Goal: Information Seeking & Learning: Check status

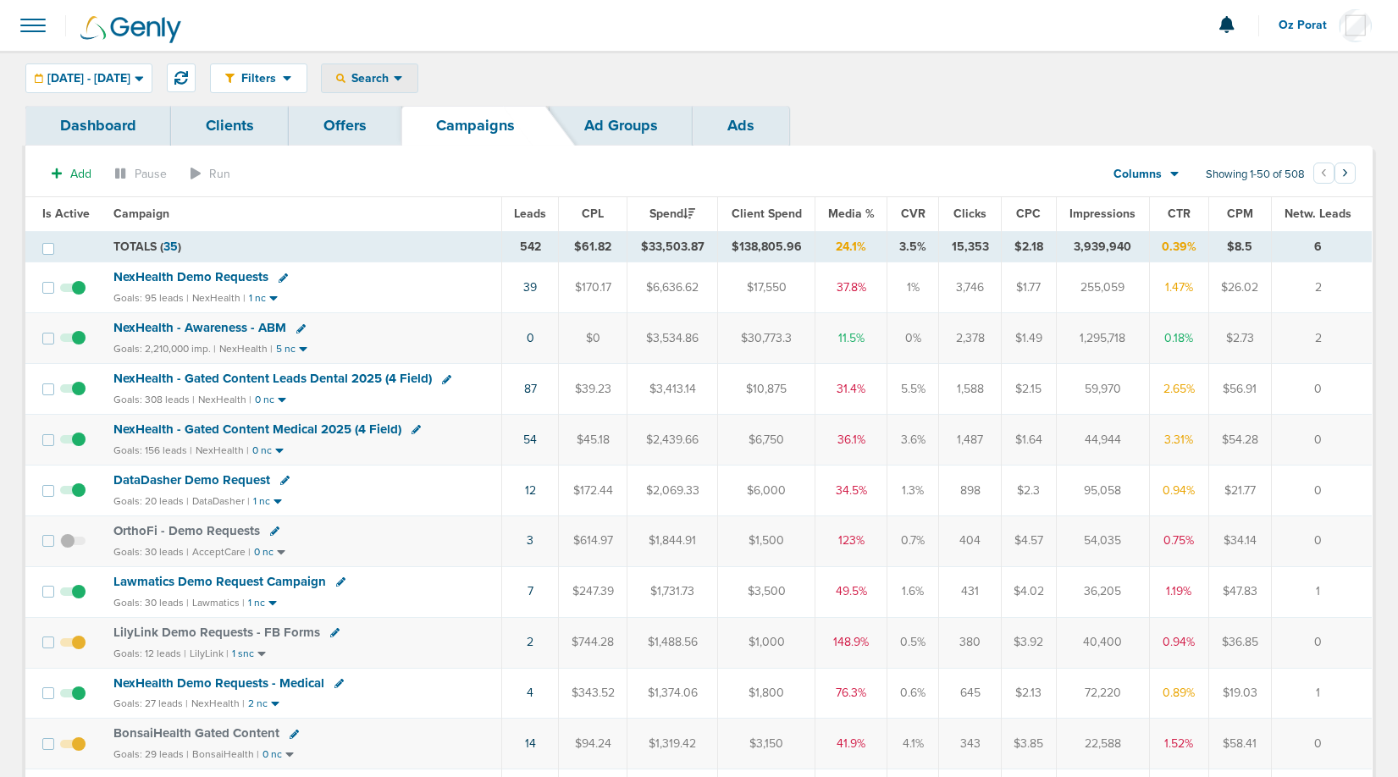
click at [417, 88] on div "Search" at bounding box center [370, 78] width 96 height 28
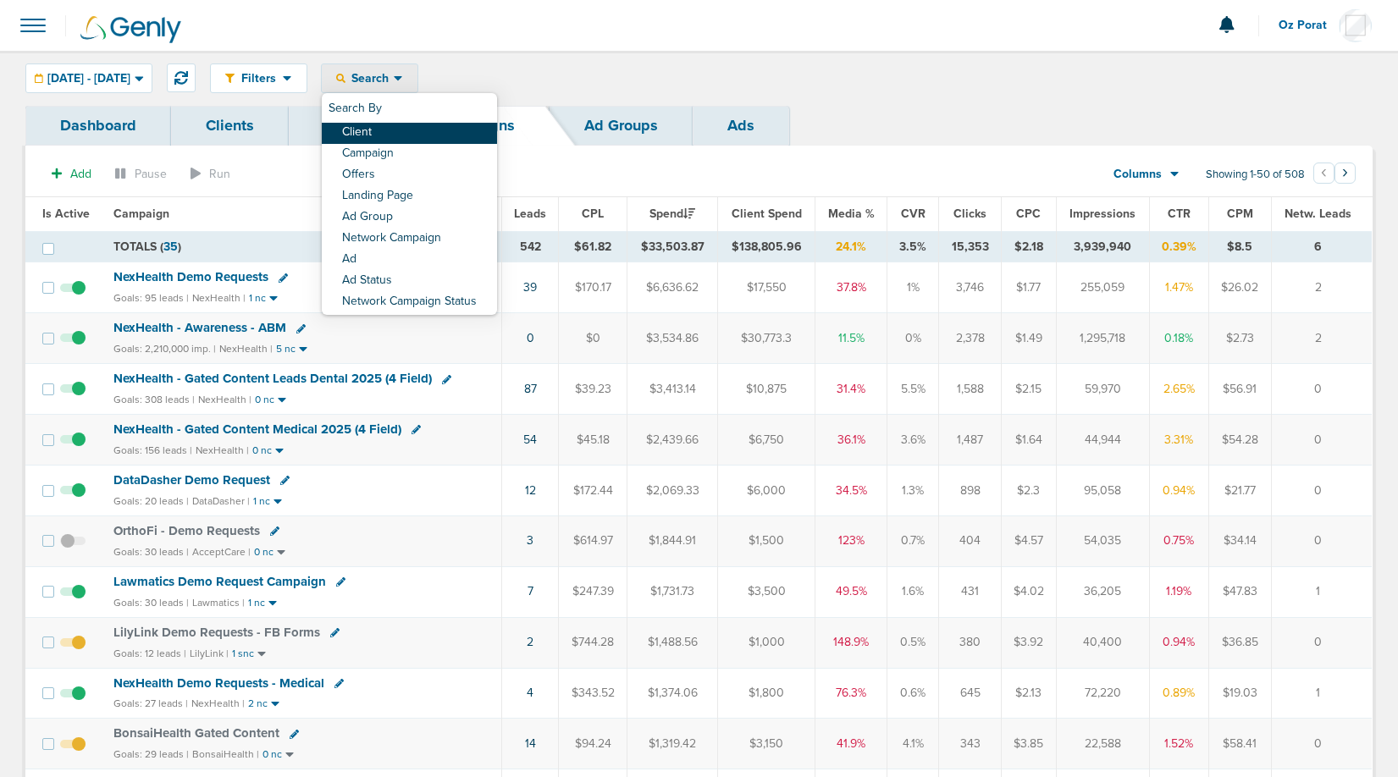
click at [437, 135] on link "Client" at bounding box center [409, 133] width 175 height 21
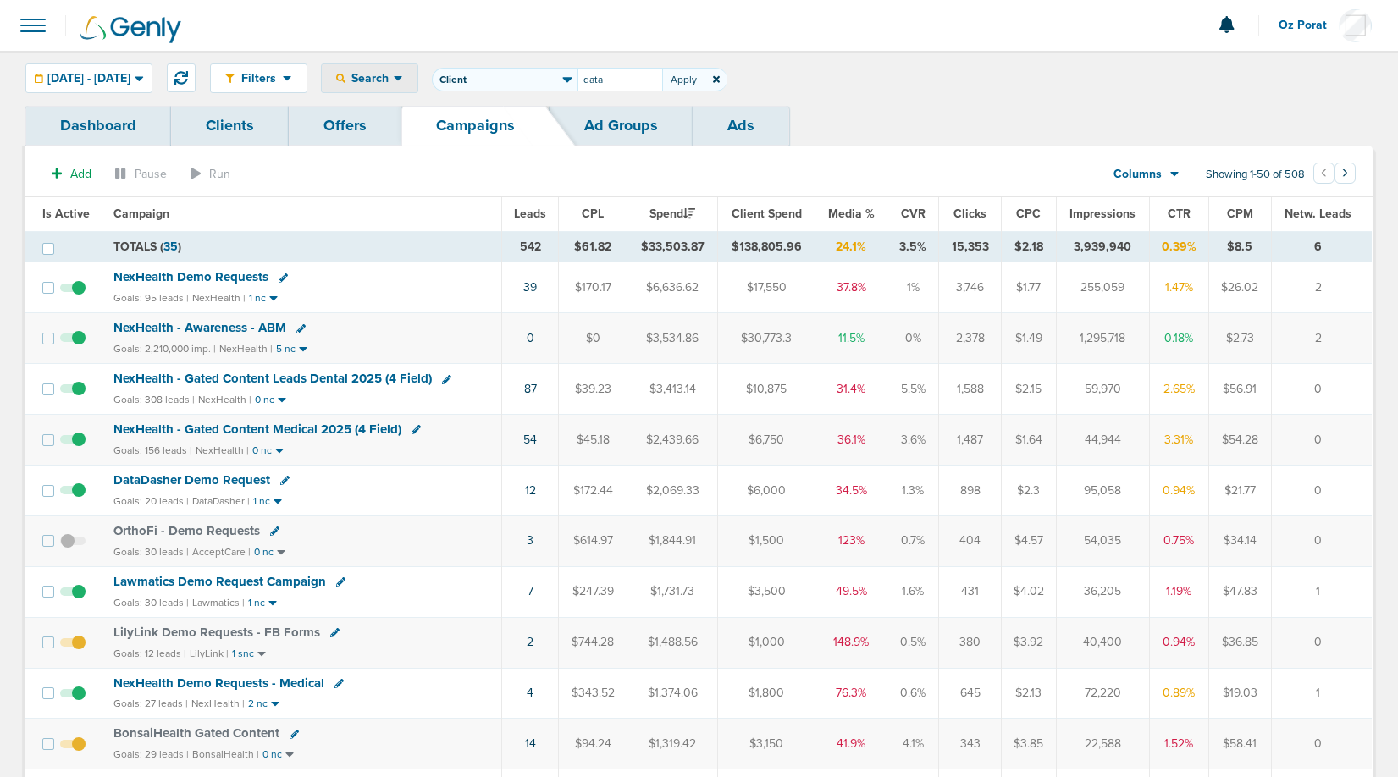
type input "data"
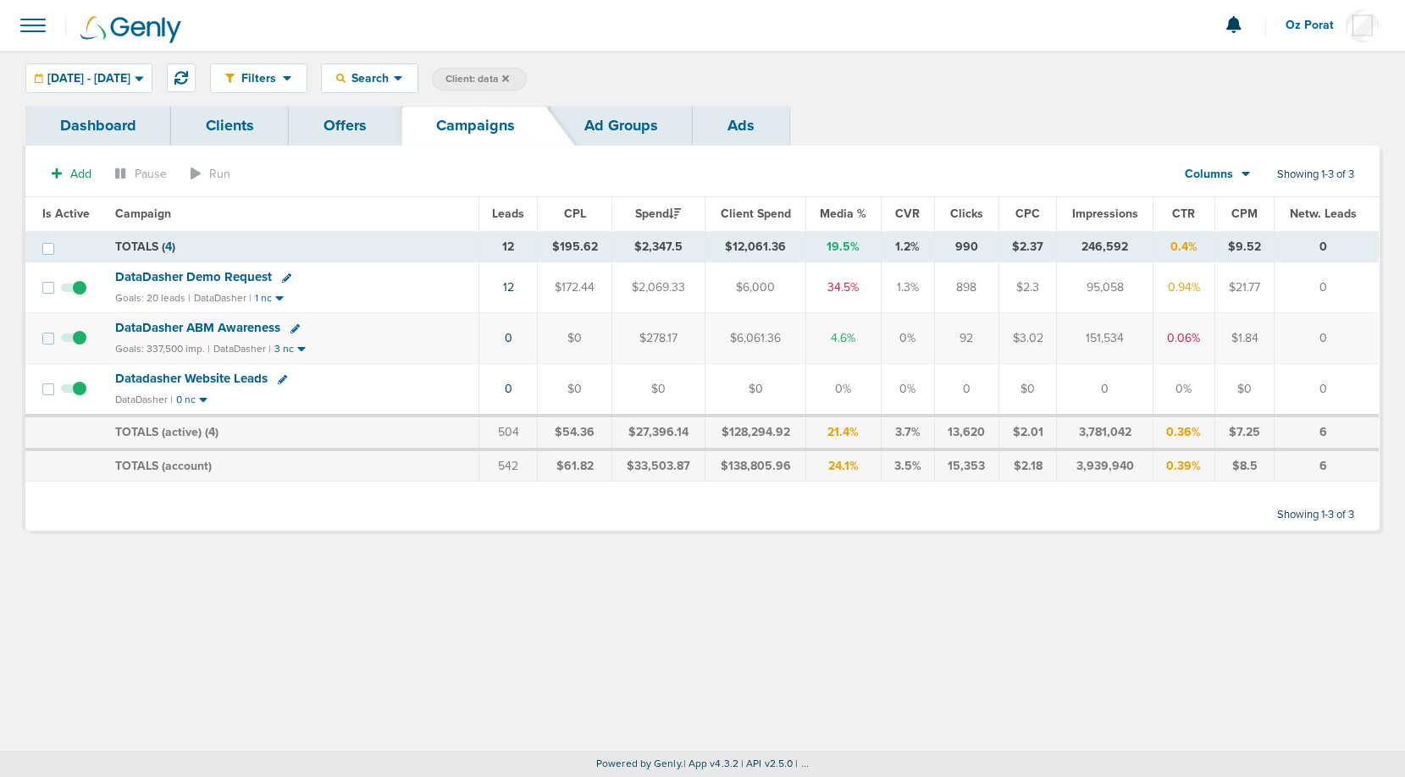
click at [509, 80] on span "Client: data" at bounding box center [476, 79] width 63 height 14
click at [662, 77] on input "data" at bounding box center [619, 80] width 85 height 24
type input "bonsai"
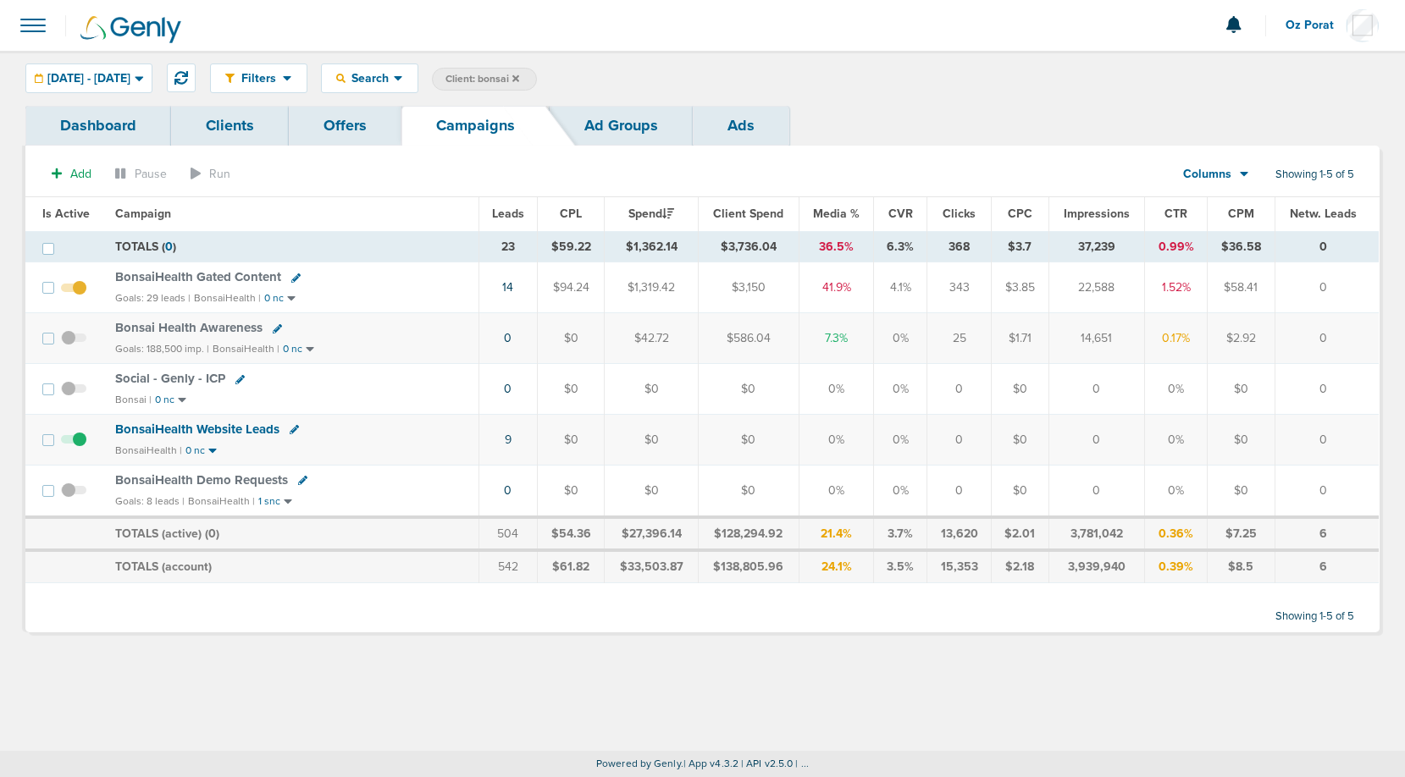
drag, startPoint x: 497, startPoint y: 281, endPoint x: 833, endPoint y: 291, distance: 336.3
click at [833, 291] on tr "BonsaiHealth Gated Content Goals: 29 leads | BonsaiHealth | 0 nc 14 $94.24 $1,3…" at bounding box center [701, 287] width 1353 height 51
click at [861, 287] on td "41.9%" at bounding box center [835, 287] width 75 height 51
click at [130, 74] on span "[DATE] - [DATE]" at bounding box center [88, 79] width 83 height 12
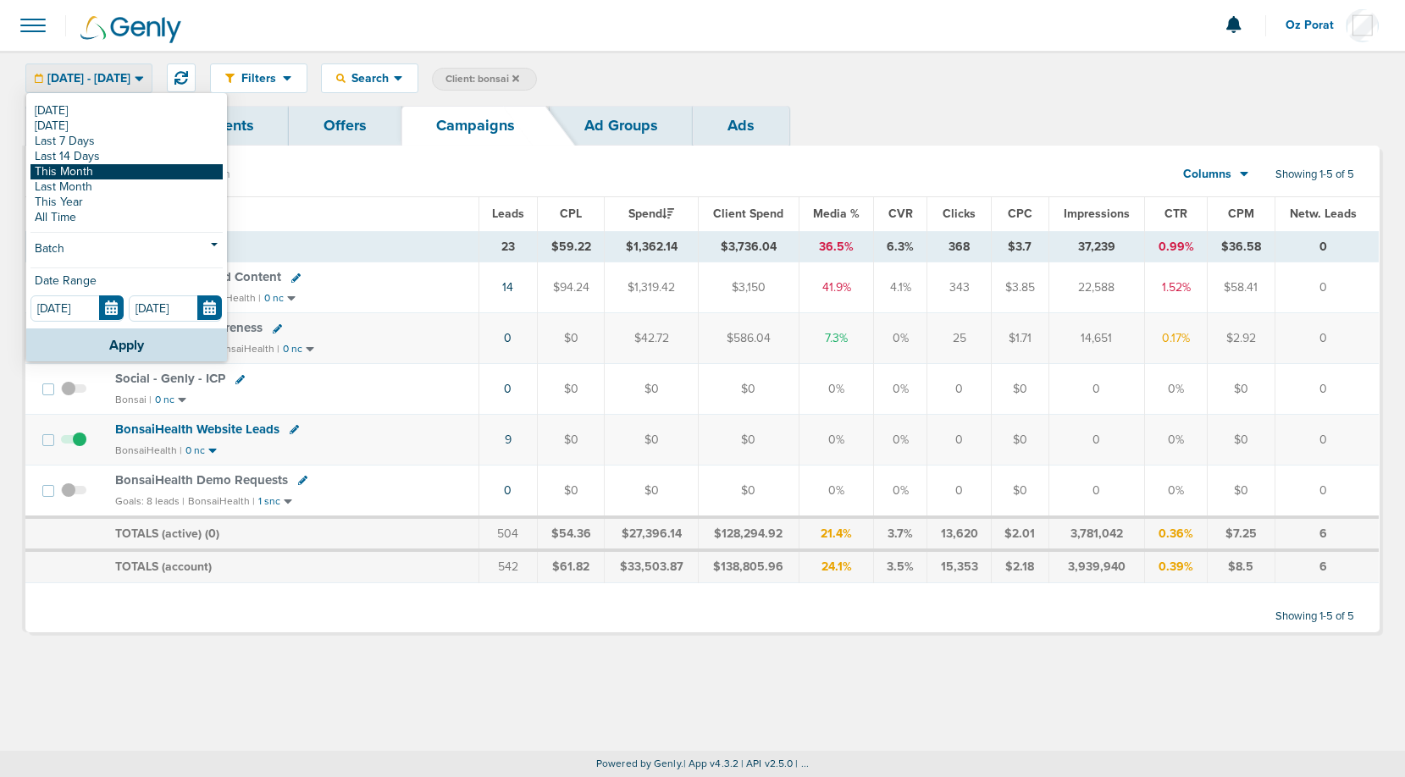
click at [102, 170] on link "This Month" at bounding box center [126, 171] width 192 height 15
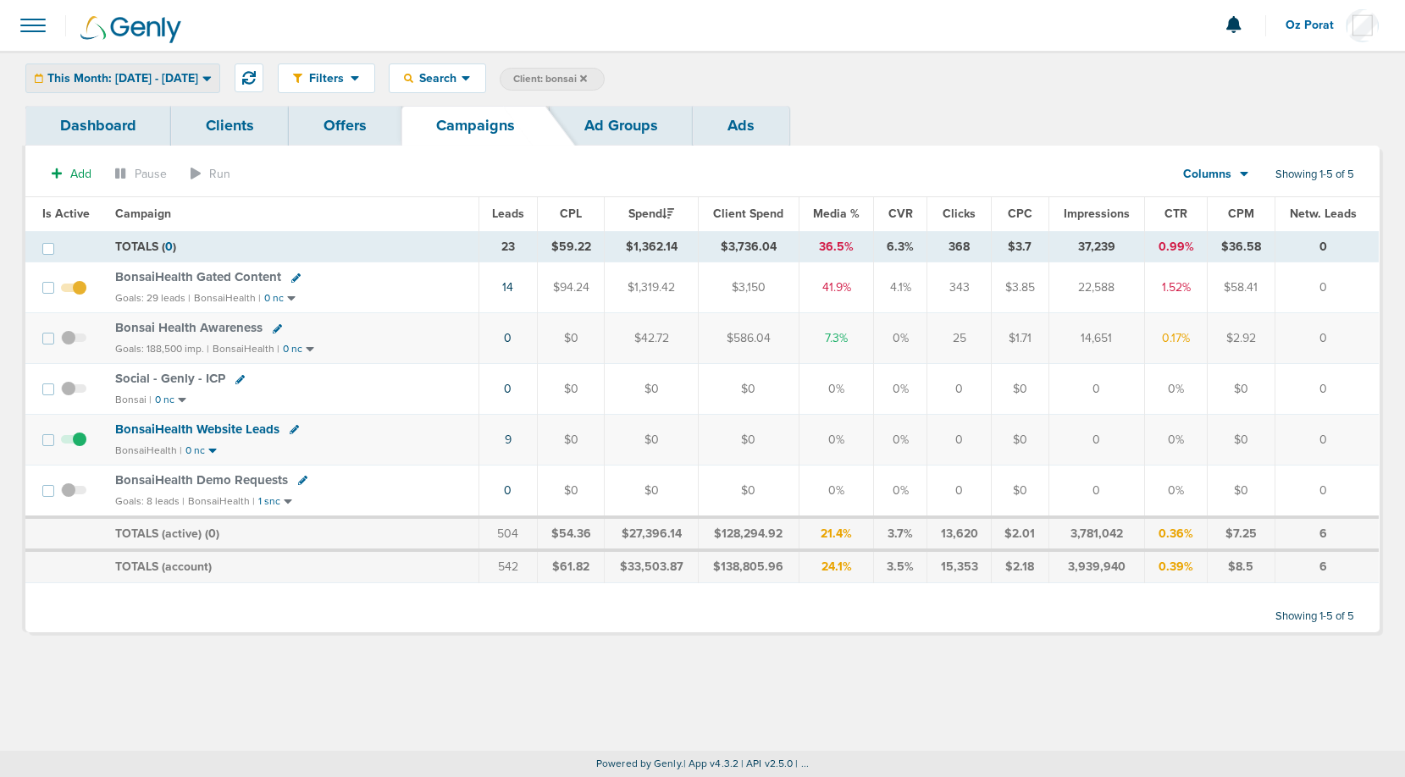
click at [173, 75] on span "This Month: [DATE] - [DATE]" at bounding box center [122, 79] width 151 height 12
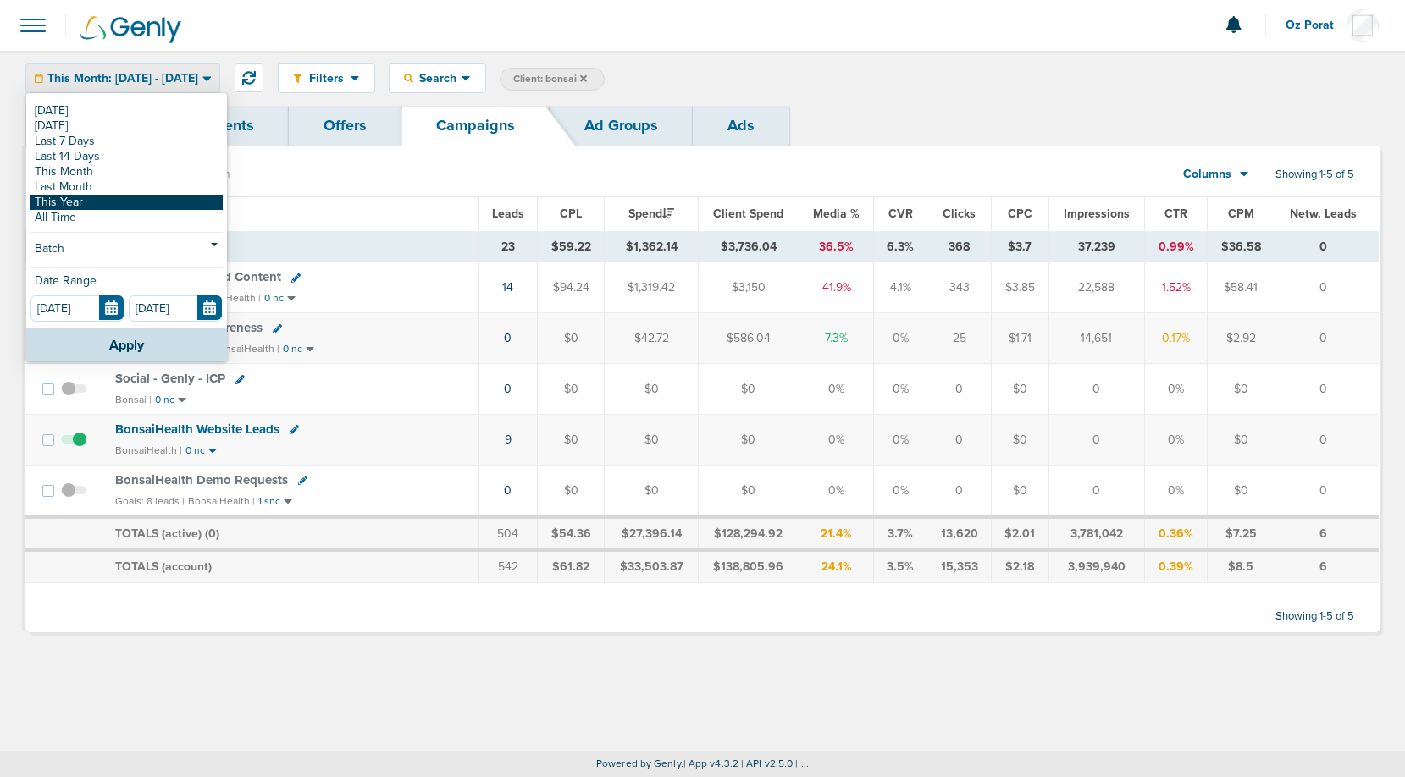
click at [90, 195] on link "This Year" at bounding box center [126, 202] width 192 height 15
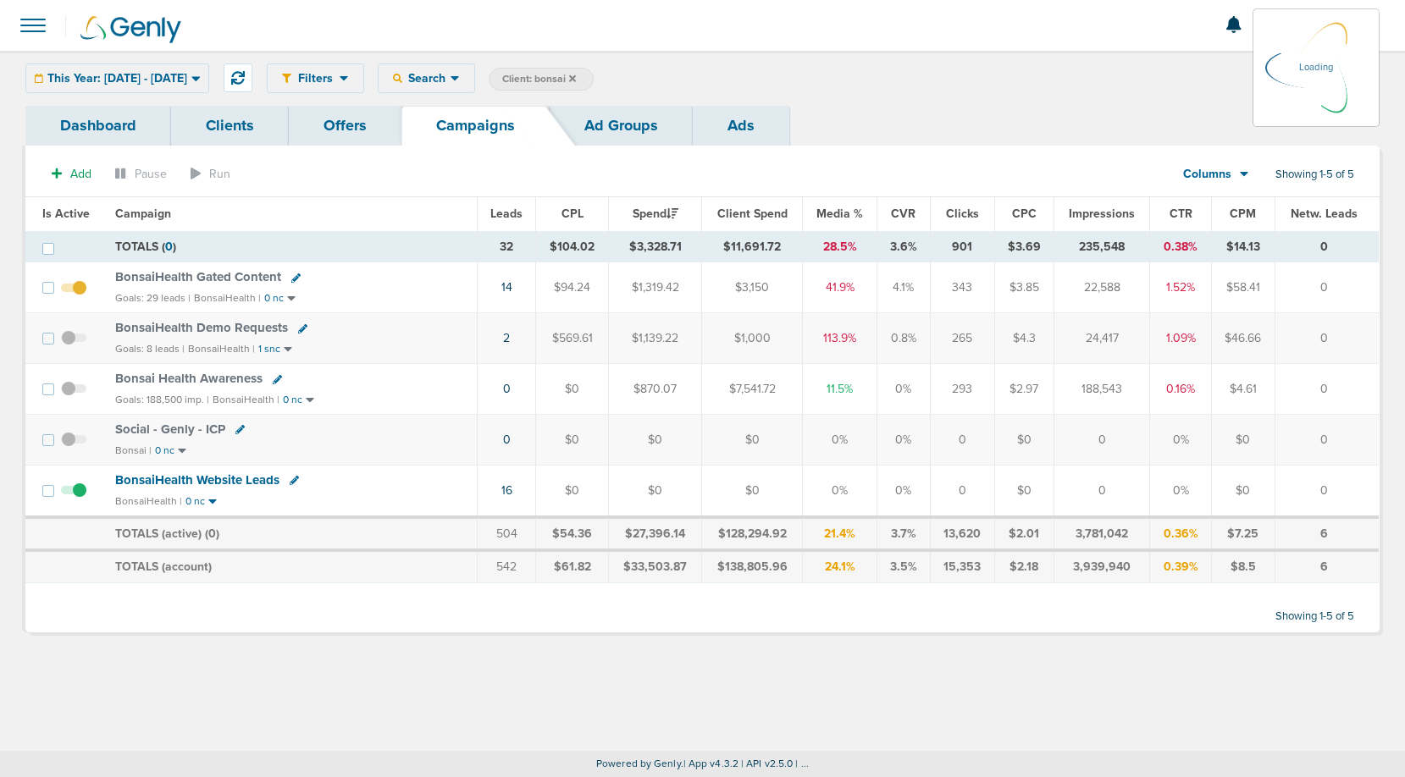
click at [762, 245] on td "$11,691.72" at bounding box center [752, 246] width 101 height 31
click at [212, 478] on span "BonsaiHealth Website Leads" at bounding box center [197, 479] width 164 height 15
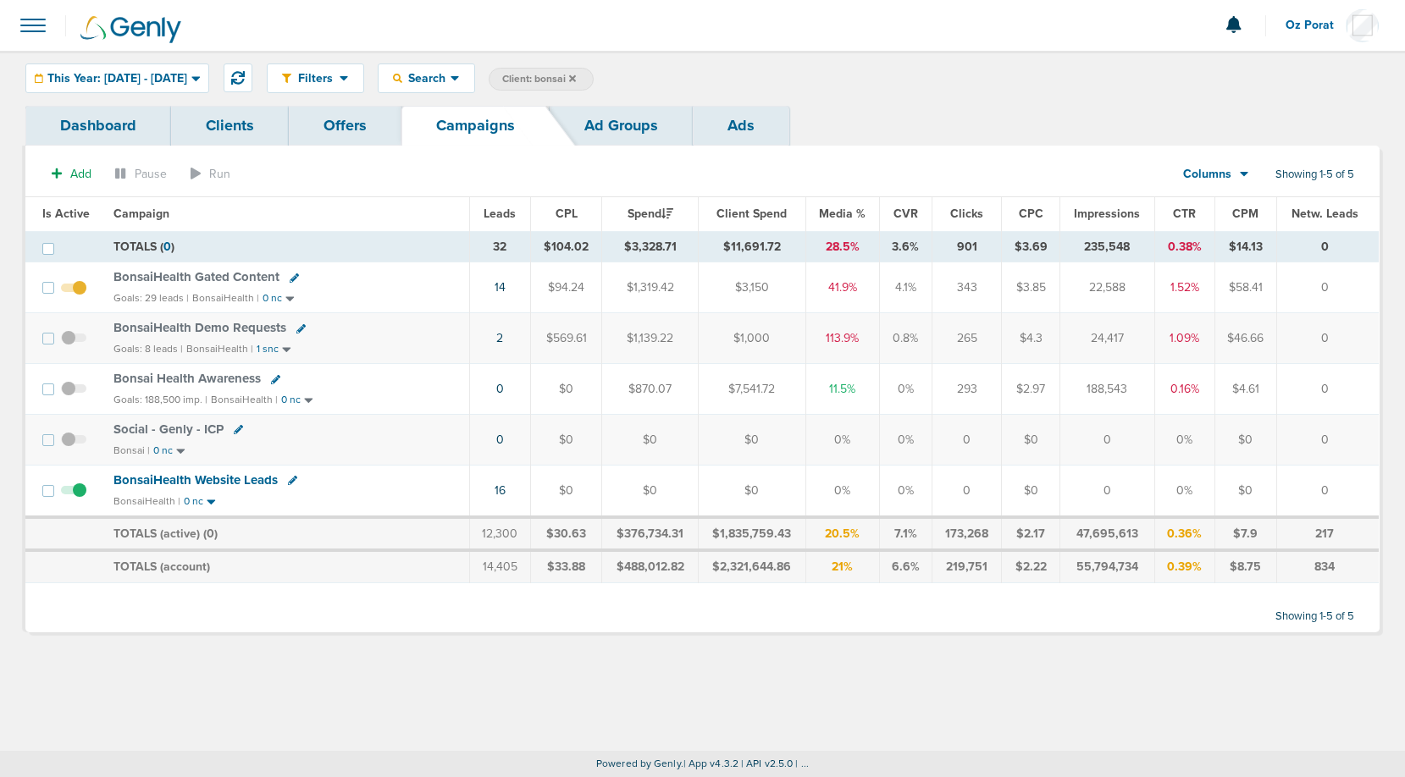
click at [200, 473] on span "BonsaiHealth Website Leads" at bounding box center [195, 479] width 164 height 15
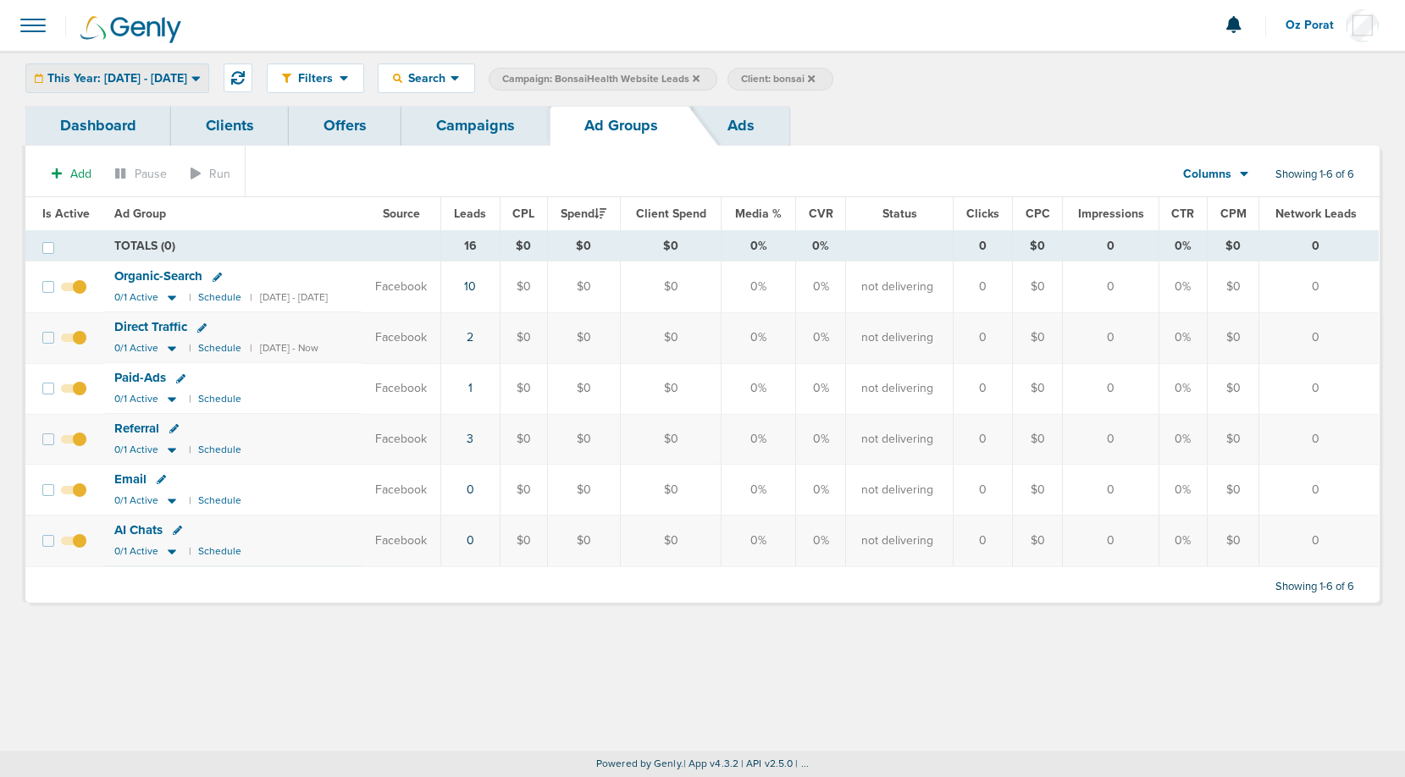
click at [163, 78] on span "This Year: [DATE] - [DATE]" at bounding box center [117, 79] width 140 height 12
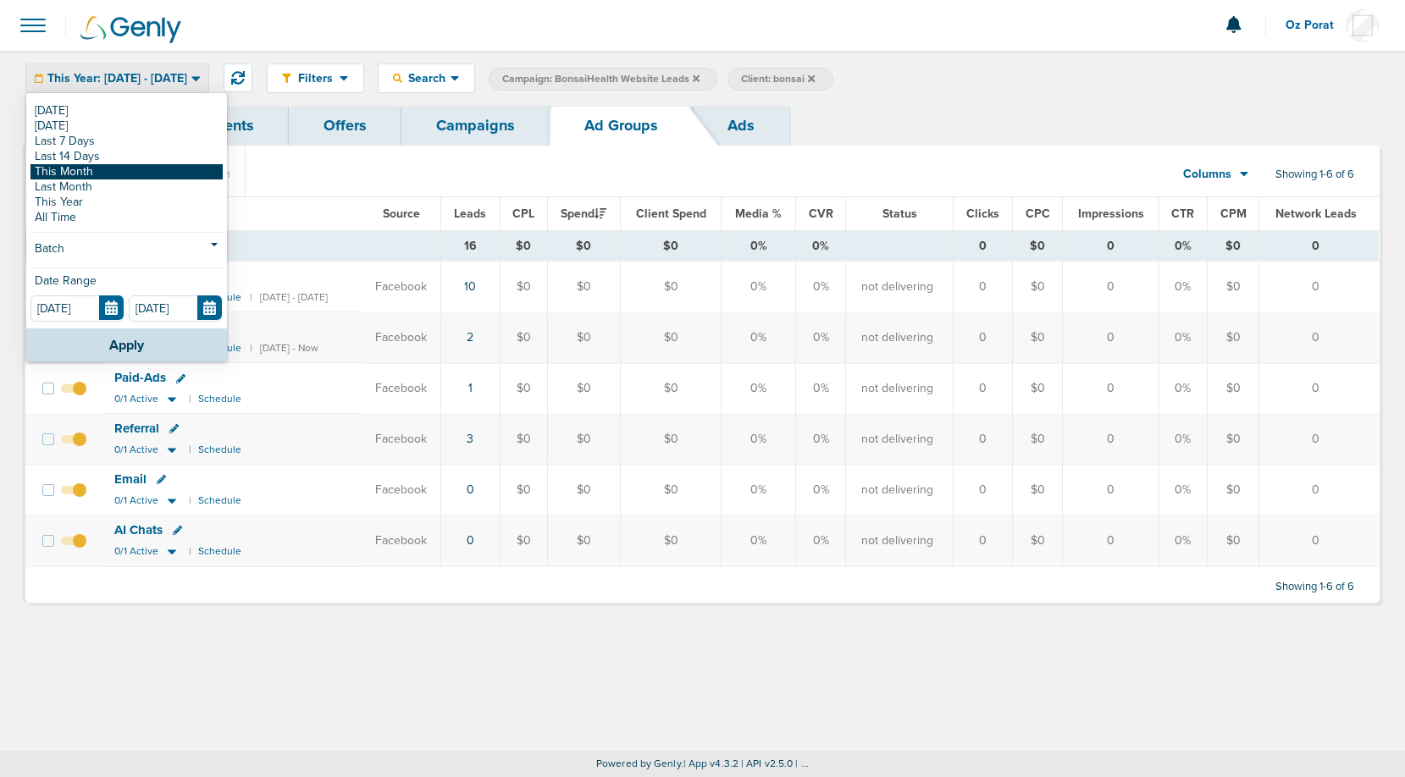
click at [91, 171] on link "This Month" at bounding box center [126, 171] width 192 height 15
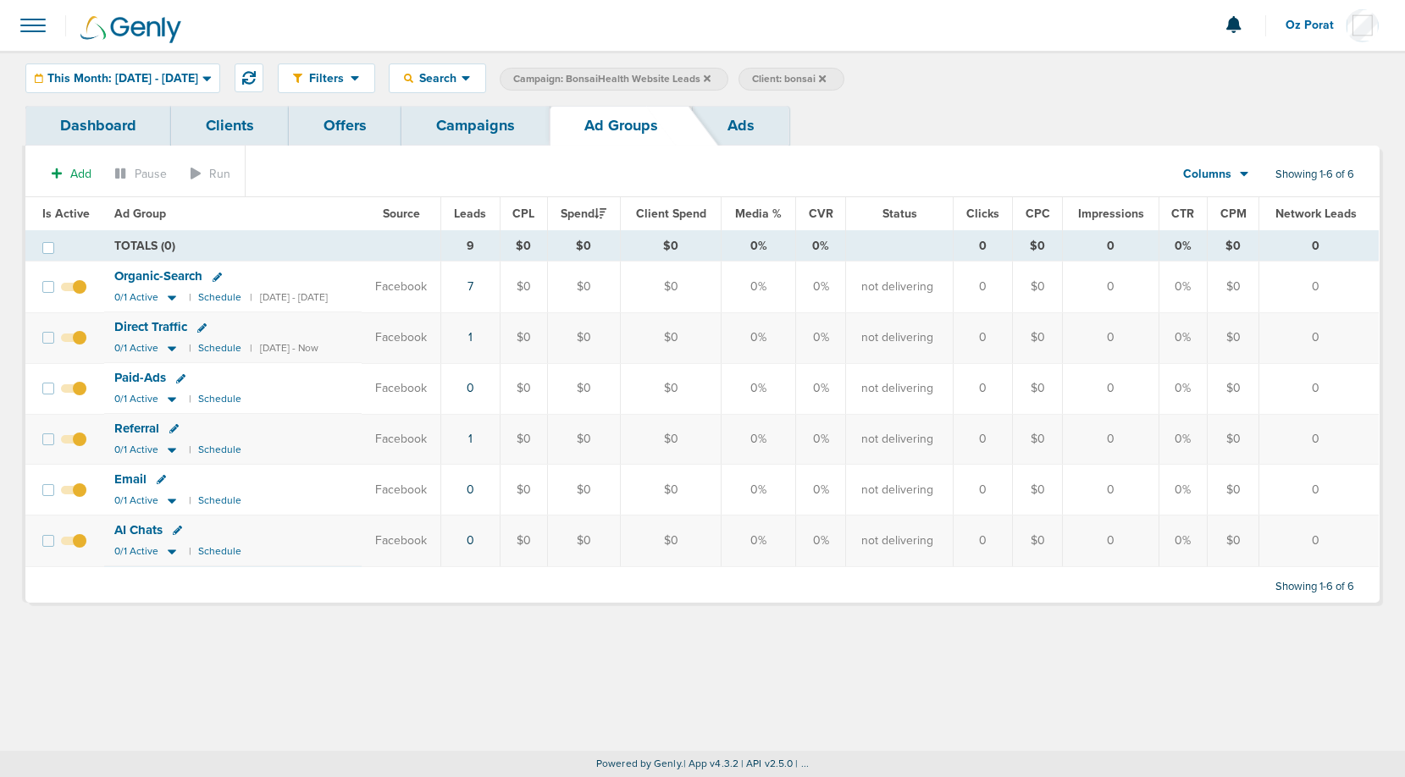
click at [82, 97] on div "Filters Active Only Settings Status Active Inactive Objectives MQL SQL Traffic …" at bounding box center [702, 78] width 1405 height 55
click at [83, 131] on link "Dashboard" at bounding box center [98, 126] width 146 height 40
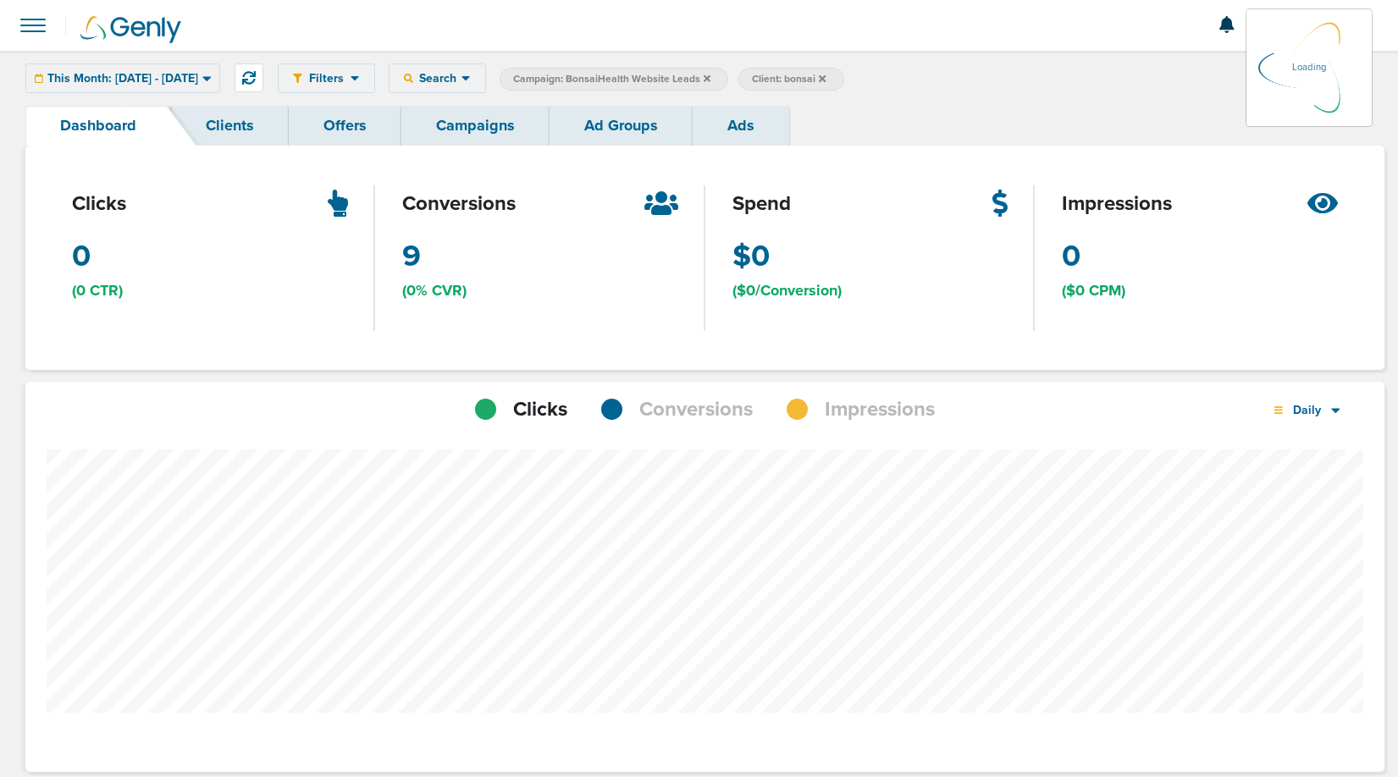
scroll to position [1318, 1347]
click at [690, 398] on span "Conversions" at bounding box center [695, 409] width 113 height 29
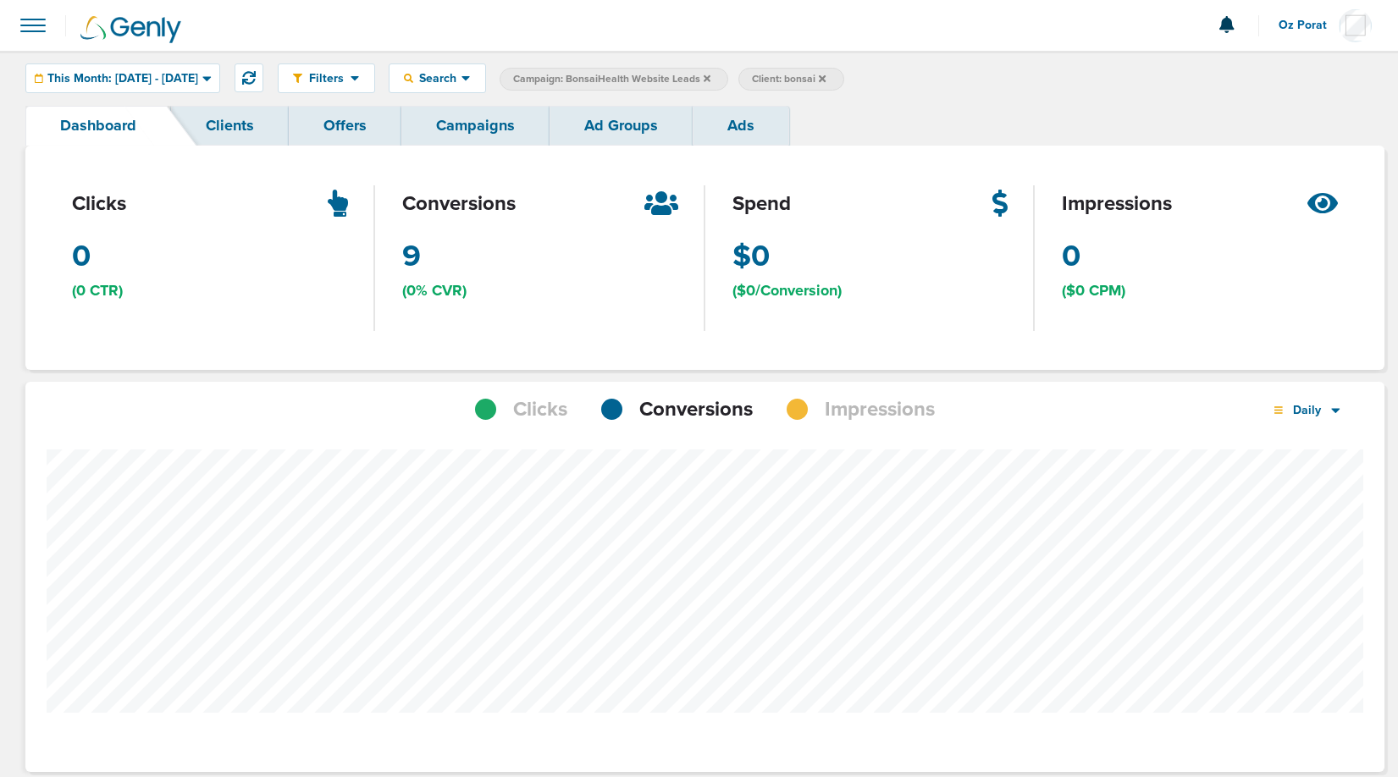
click at [463, 130] on link "Campaigns" at bounding box center [475, 126] width 148 height 40
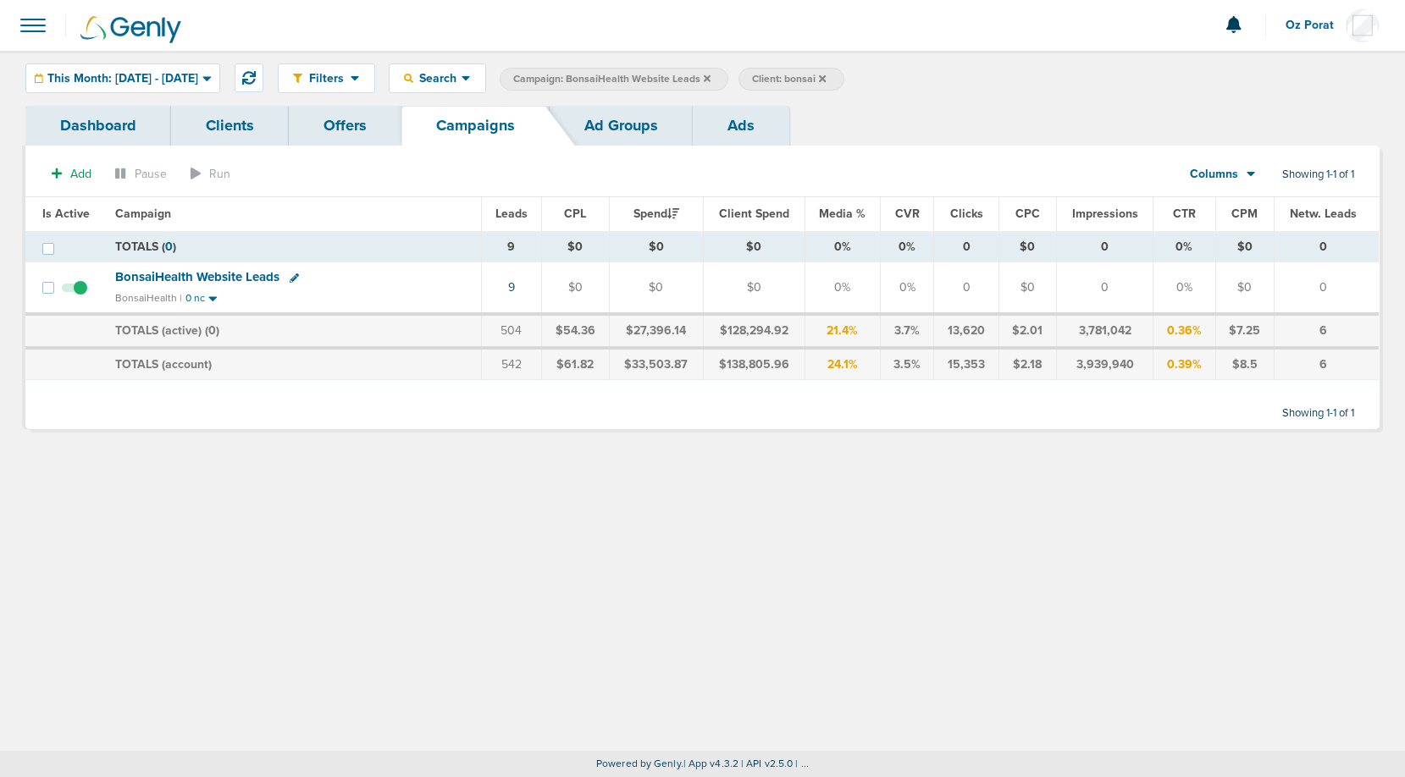
click at [710, 76] on icon at bounding box center [707, 78] width 7 height 7
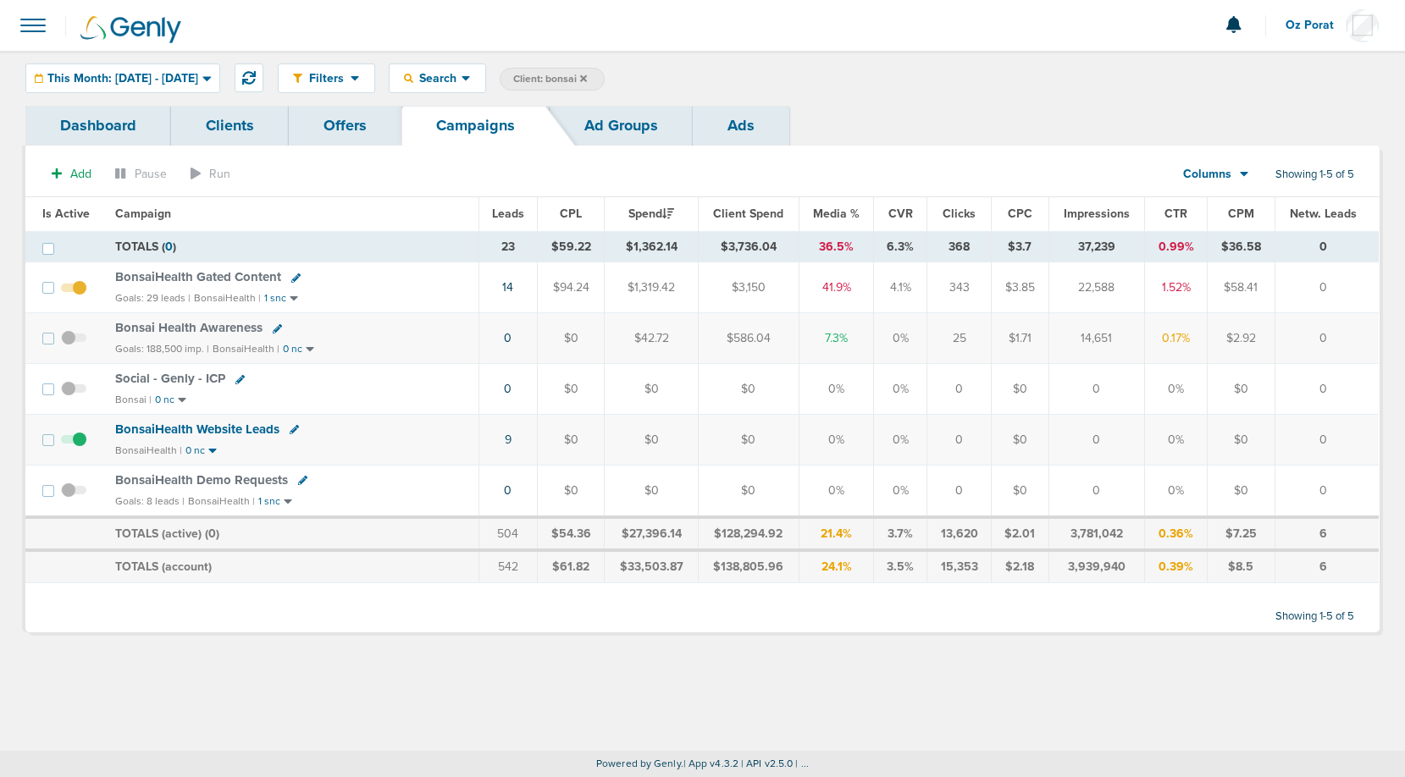
click at [273, 328] on icon at bounding box center [277, 328] width 9 height 9
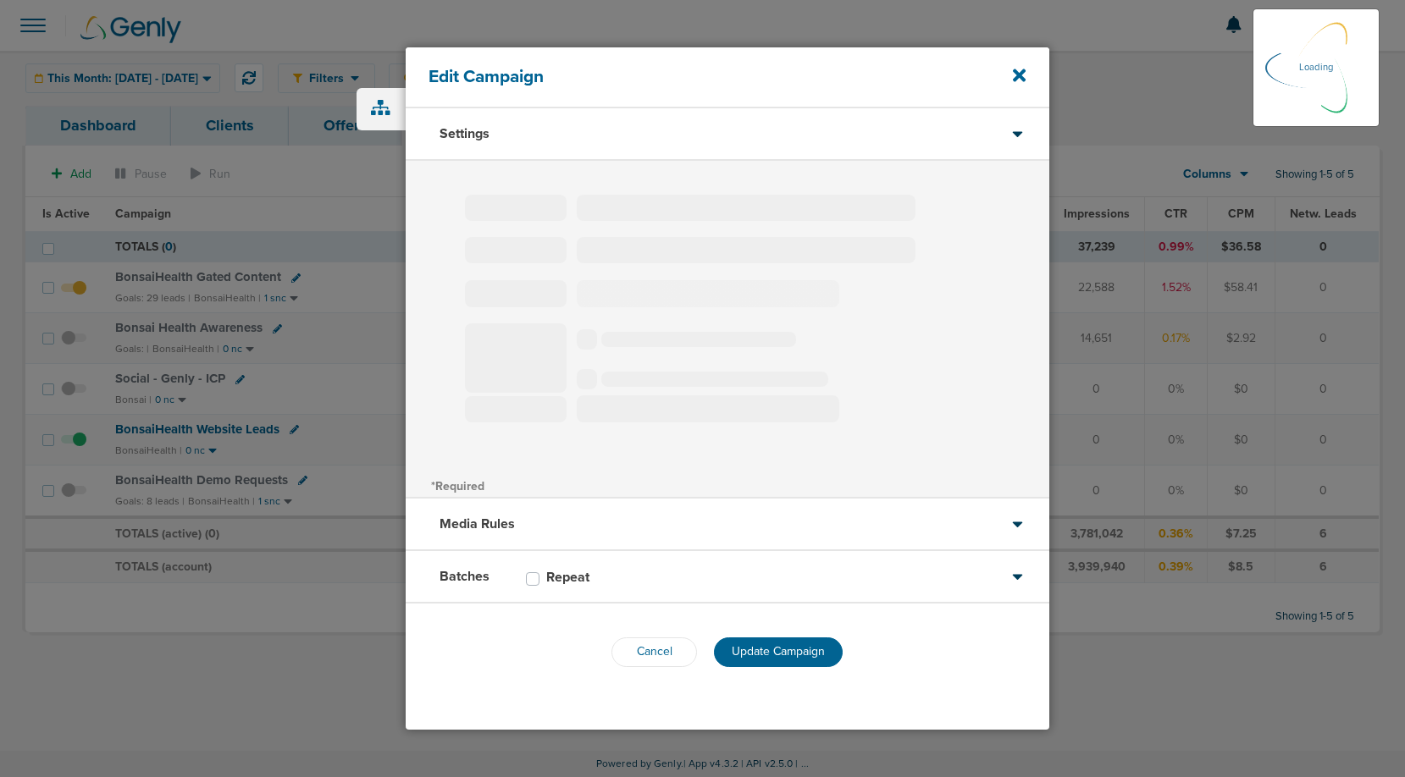
type input "Bonsai Health Awareness"
select select "Awareness"
radio input "true"
select select "readOnly"
type input "20"
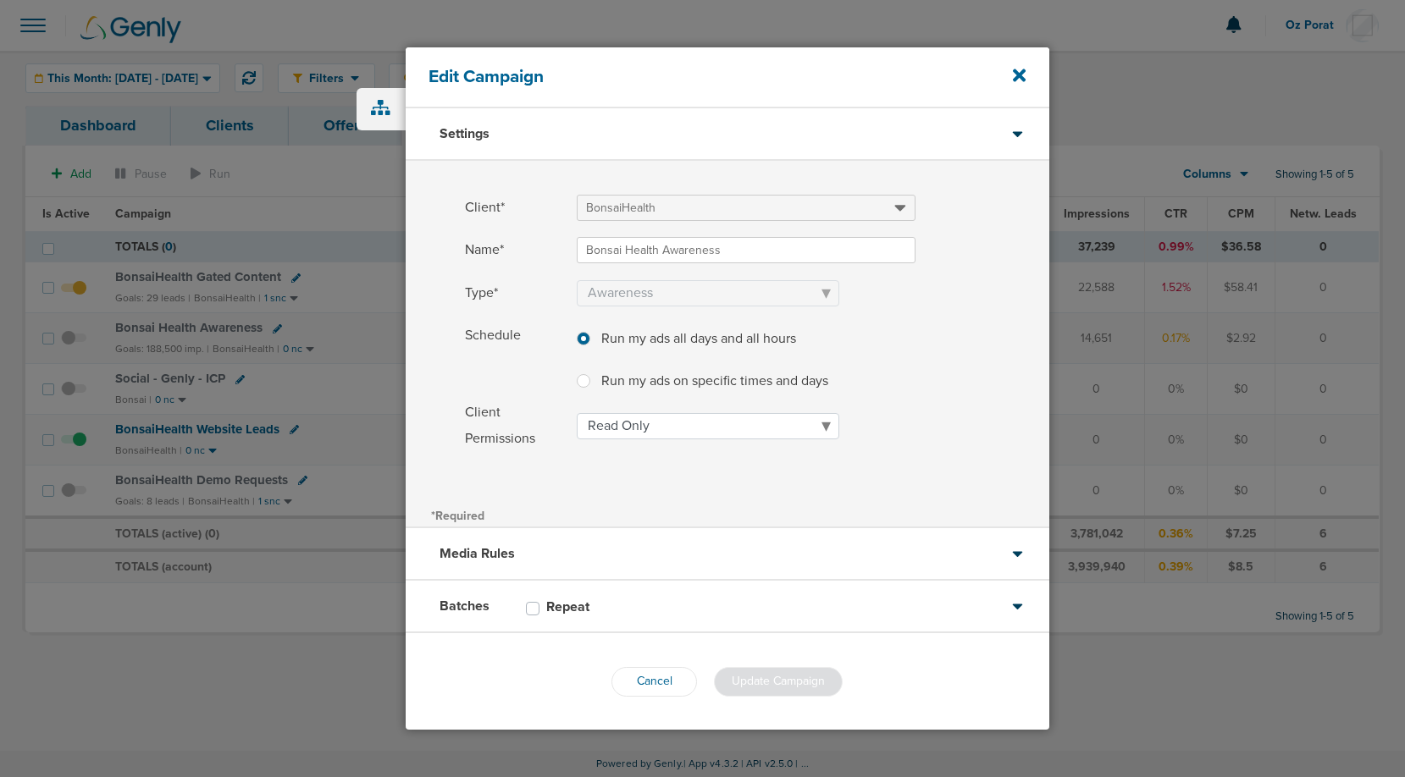
click at [658, 600] on div "Batches Repeat" at bounding box center [727, 607] width 643 height 52
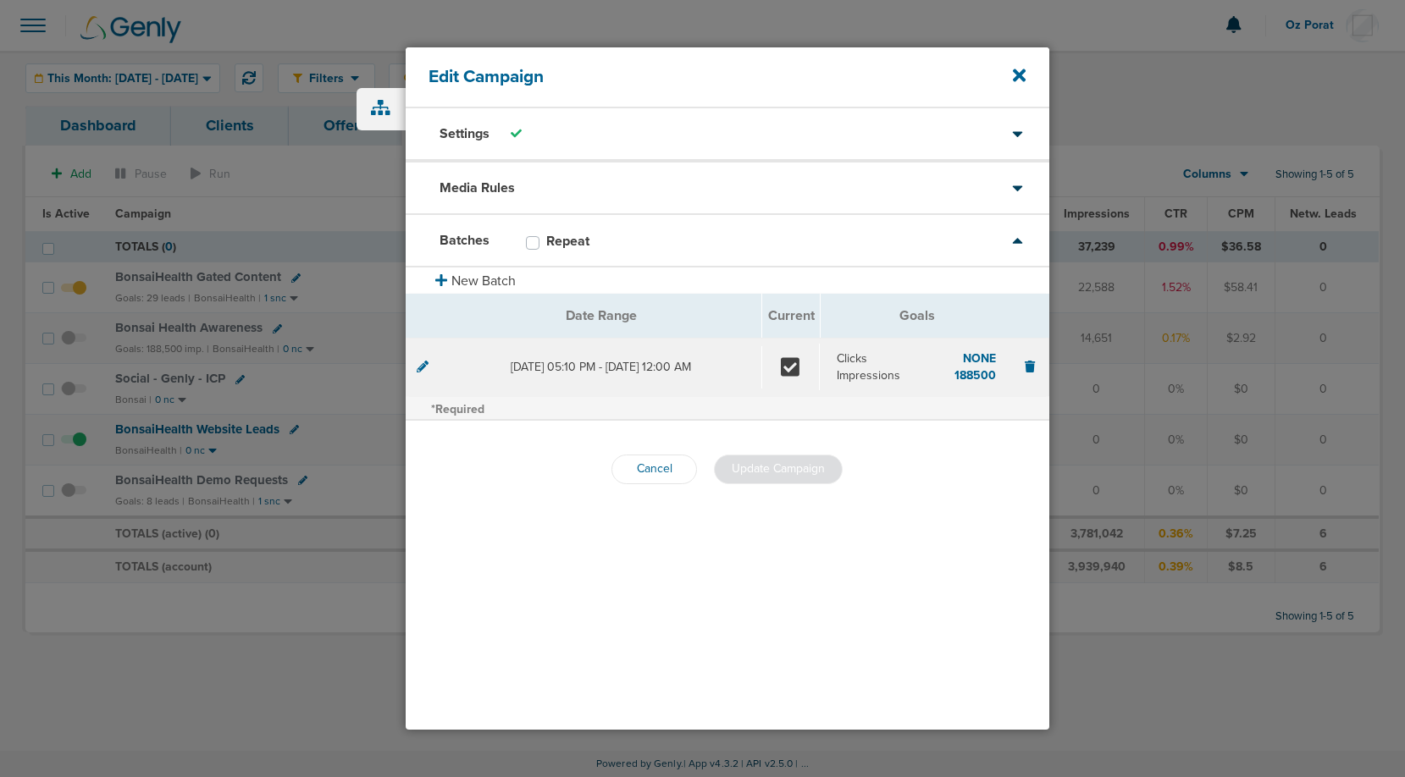
click at [690, 552] on div "Settings Client* BonsaiHealth Name* Bonsai Health Awareness Type* Awareness Tra…" at bounding box center [727, 418] width 643 height 621
click at [707, 176] on div "Media Rules" at bounding box center [727, 187] width 643 height 52
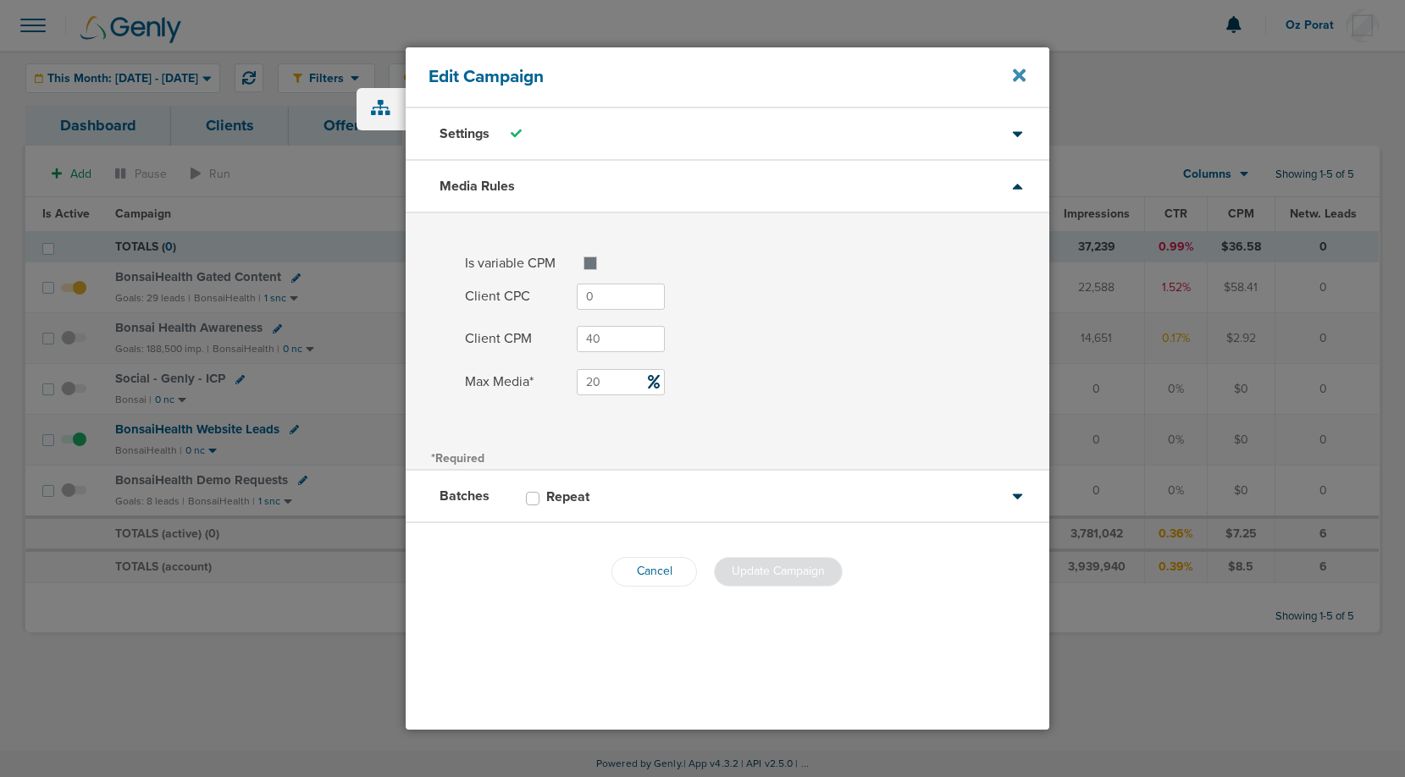
click at [1018, 71] on icon at bounding box center [1019, 75] width 13 height 13
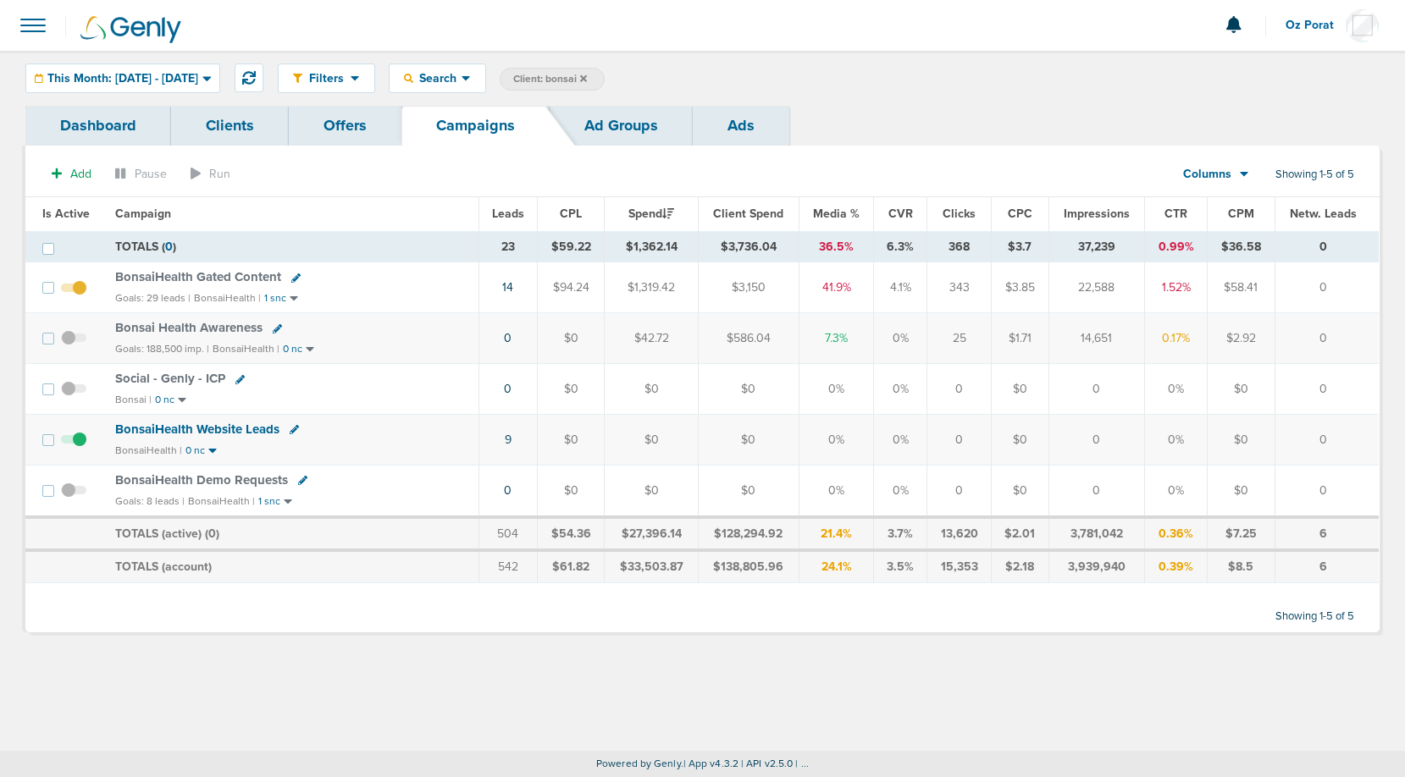
click at [587, 78] on span "Client: bonsai" at bounding box center [550, 79] width 74 height 14
click at [726, 79] on input "bonsai" at bounding box center [687, 80] width 85 height 24
type input "lily"
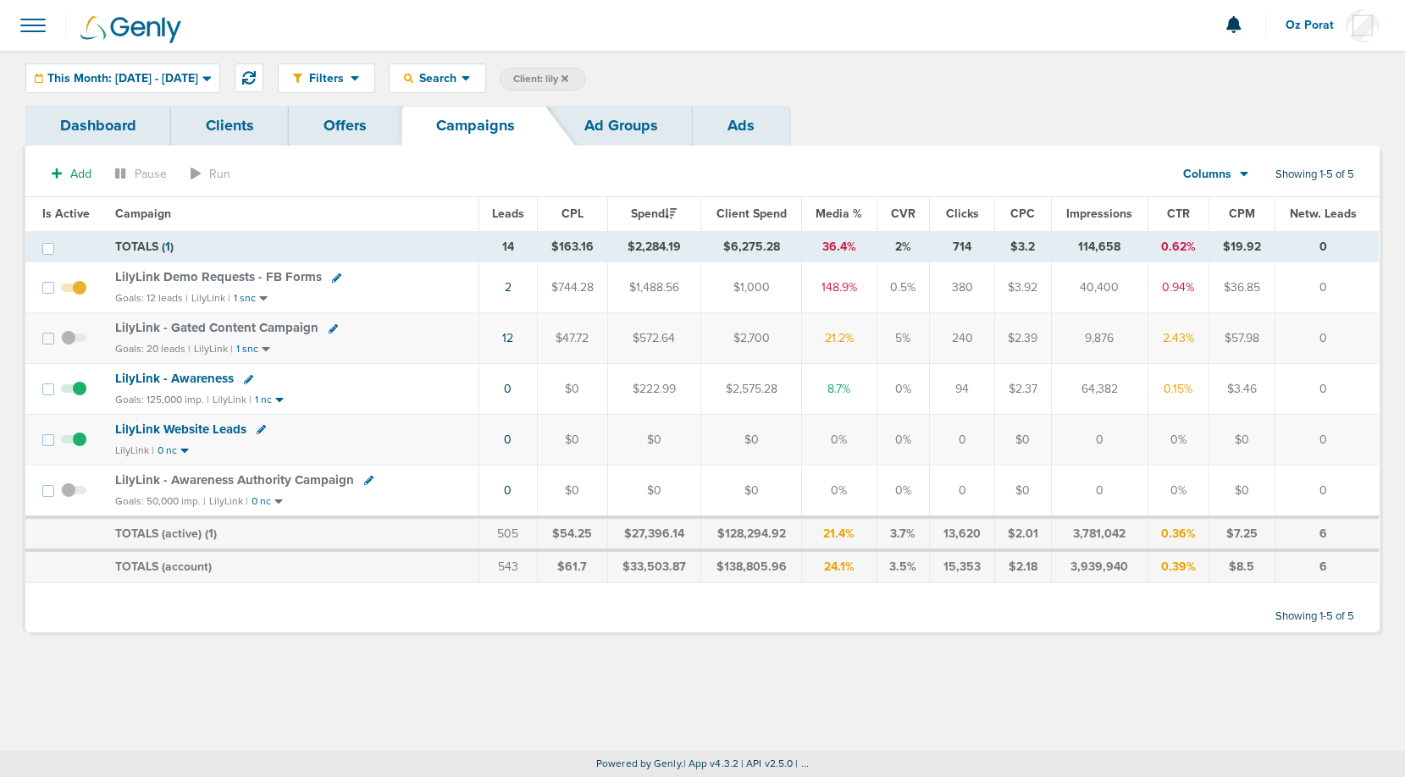
drag, startPoint x: 856, startPoint y: 277, endPoint x: 508, endPoint y: 277, distance: 348.0
click at [508, 277] on tr "LilyLink Demo Requests - FB Forms Goals: 12 leads | LilyLink | 1 snc 2 $744.28 …" at bounding box center [701, 287] width 1353 height 51
click at [901, 287] on td "0.5%" at bounding box center [902, 287] width 53 height 51
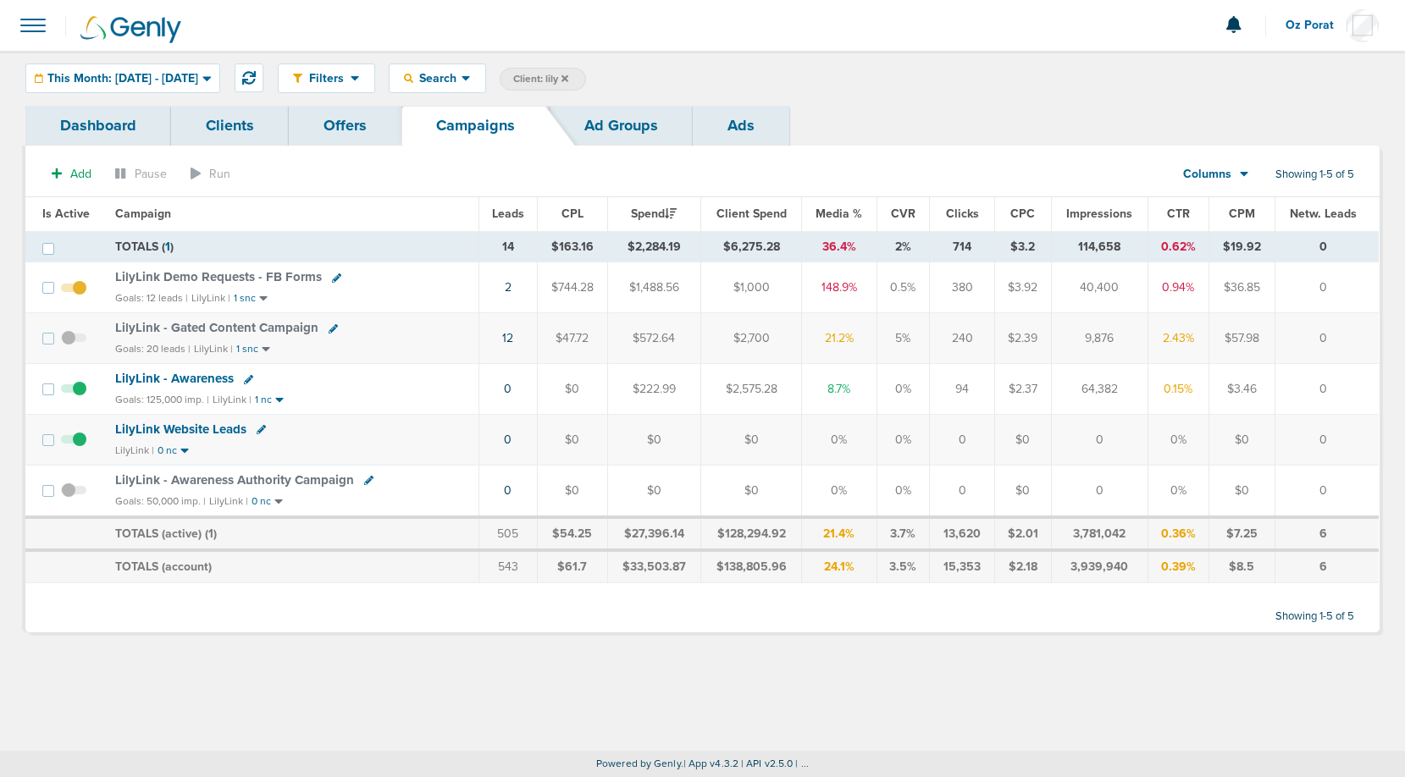
click at [996, 284] on td "$3.92" at bounding box center [1022, 287] width 57 height 51
drag, startPoint x: 1297, startPoint y: 295, endPoint x: 112, endPoint y: 278, distance: 1185.4
click at [112, 278] on tr "LilyLink Demo Requests - FB Forms Goals: 12 leads | LilyLink | 1 snc 2 $744.28 …" at bounding box center [701, 287] width 1353 height 51
click at [664, 286] on td "$1,488.56" at bounding box center [653, 287] width 93 height 51
click at [568, 75] on span "Client: lily" at bounding box center [540, 79] width 55 height 14
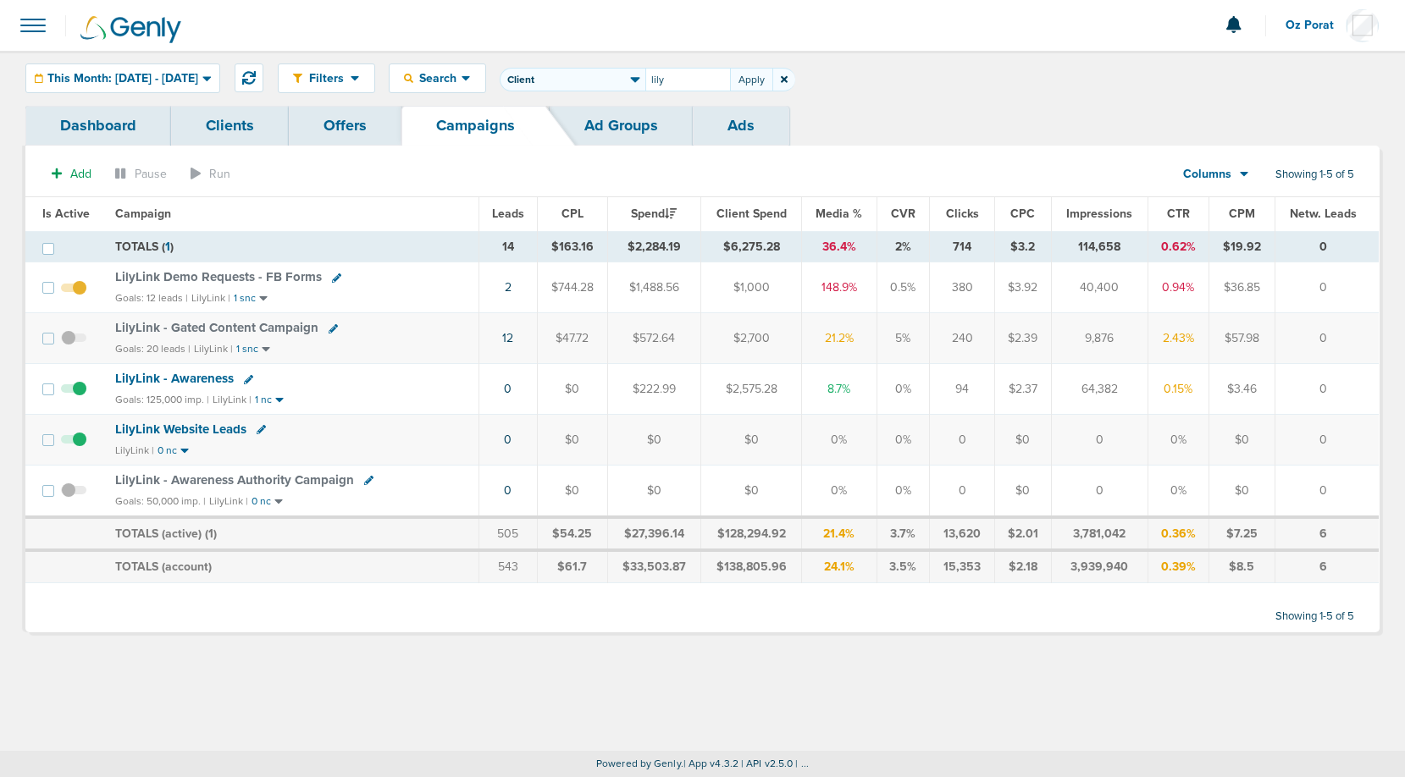
click at [698, 86] on input "lily" at bounding box center [687, 80] width 85 height 24
type input "lawmatics"
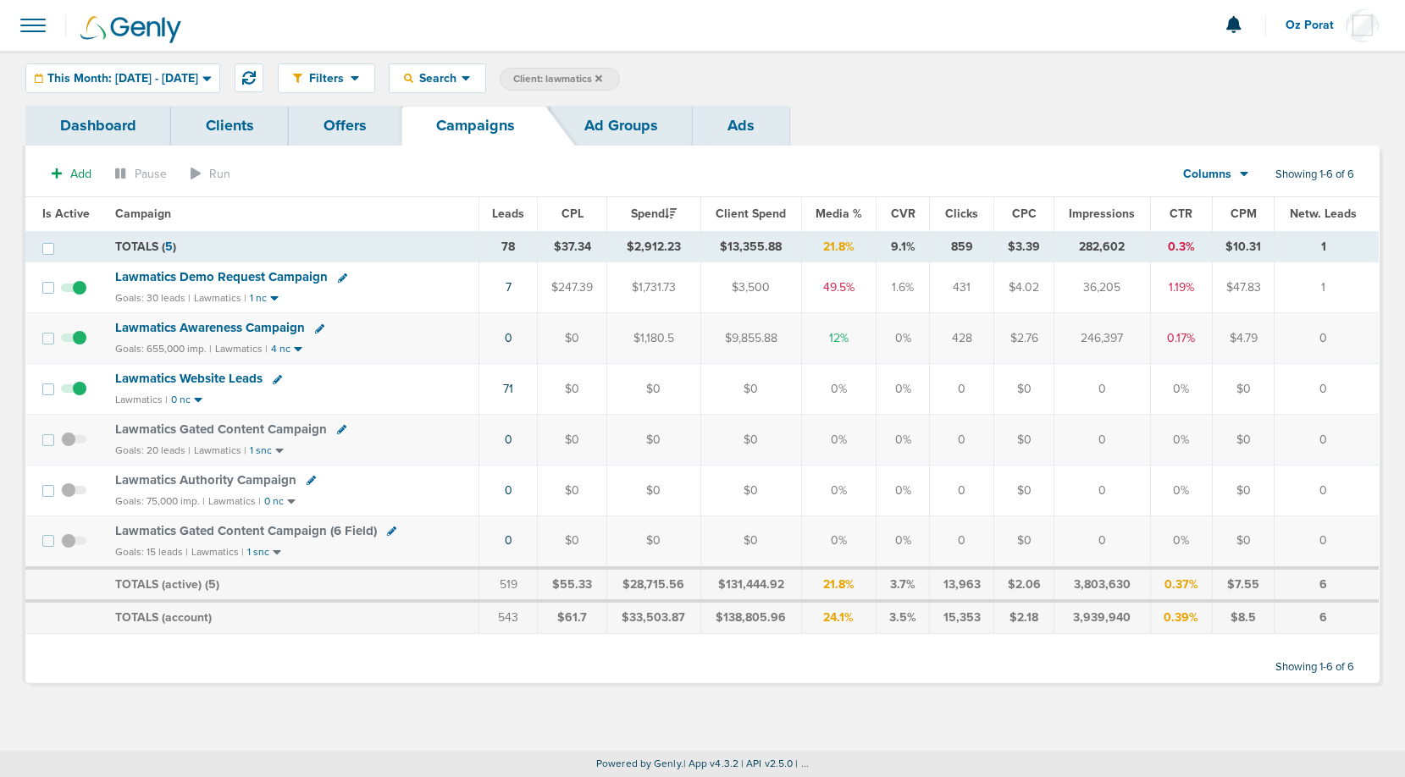
click at [509, 211] on span "Leads" at bounding box center [508, 214] width 32 height 14
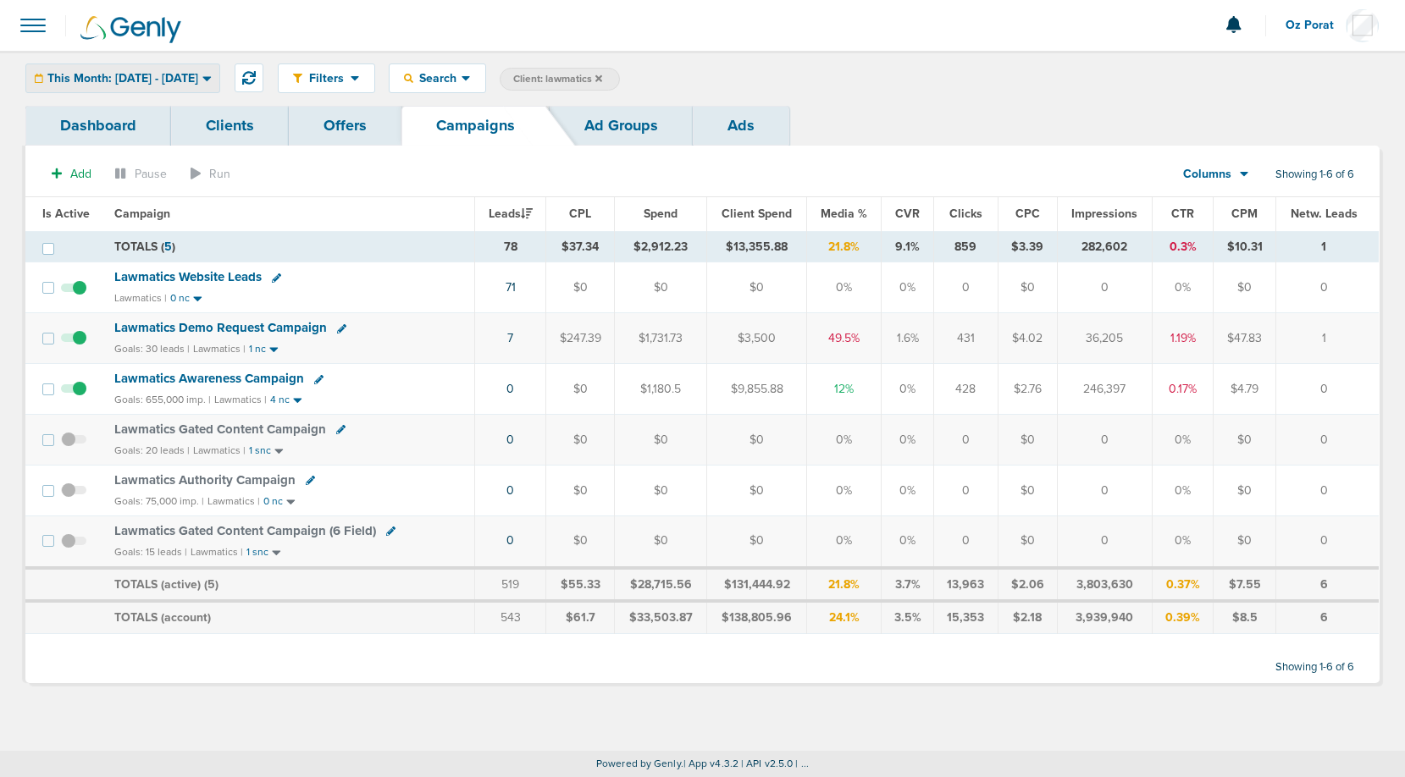
click at [143, 81] on span "This Month: [DATE] - [DATE]" at bounding box center [122, 79] width 151 height 12
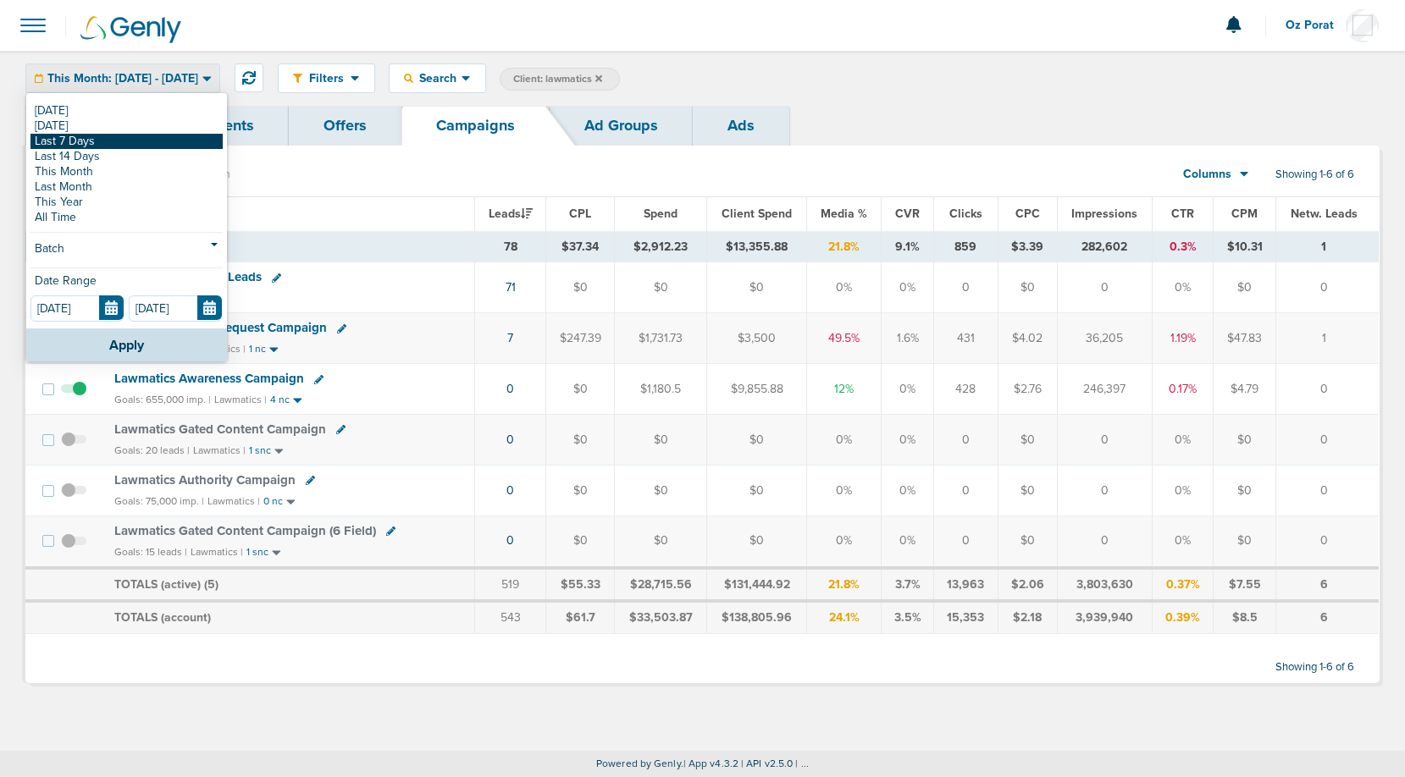
click at [116, 138] on link "Last 7 Days" at bounding box center [126, 141] width 192 height 15
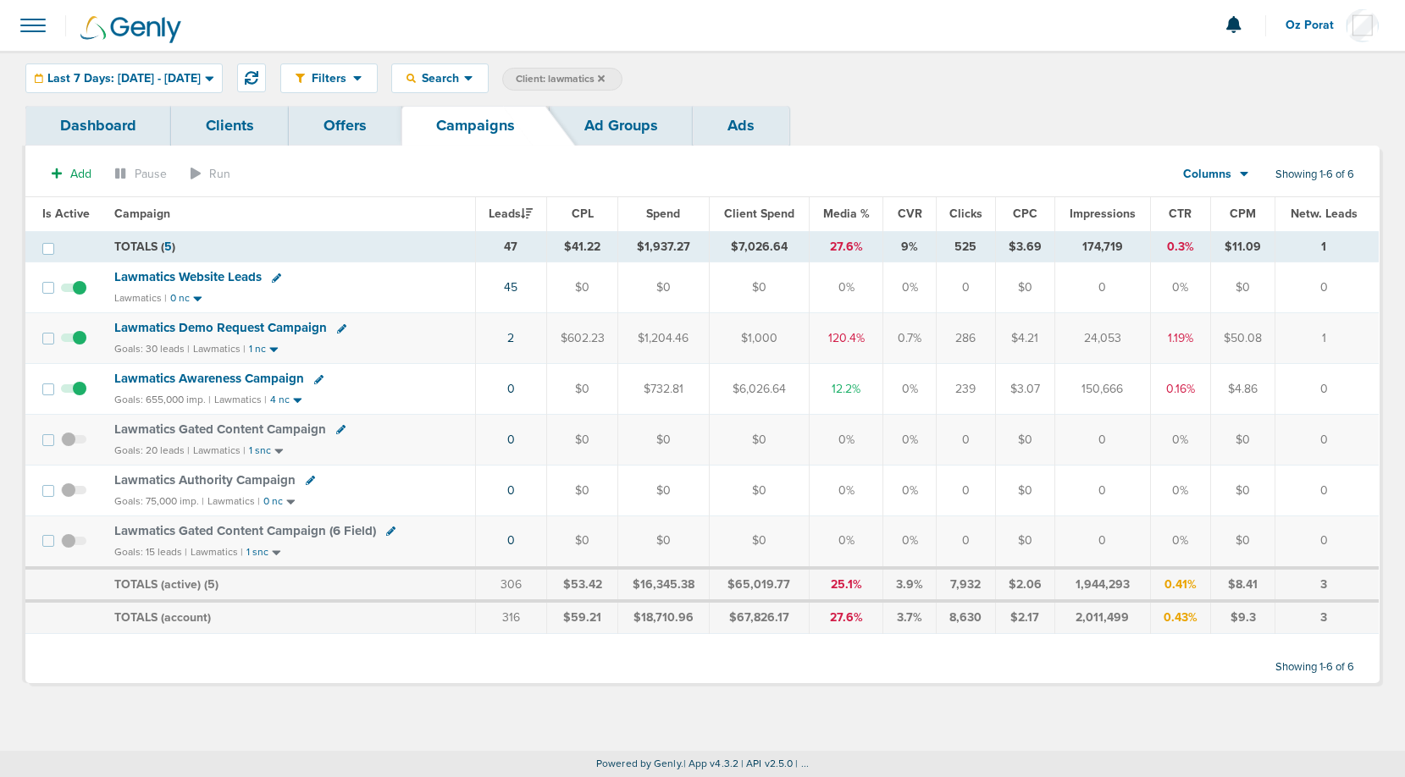
click at [259, 325] on span "Lawmatics Demo Request Campaign" at bounding box center [220, 327] width 212 height 15
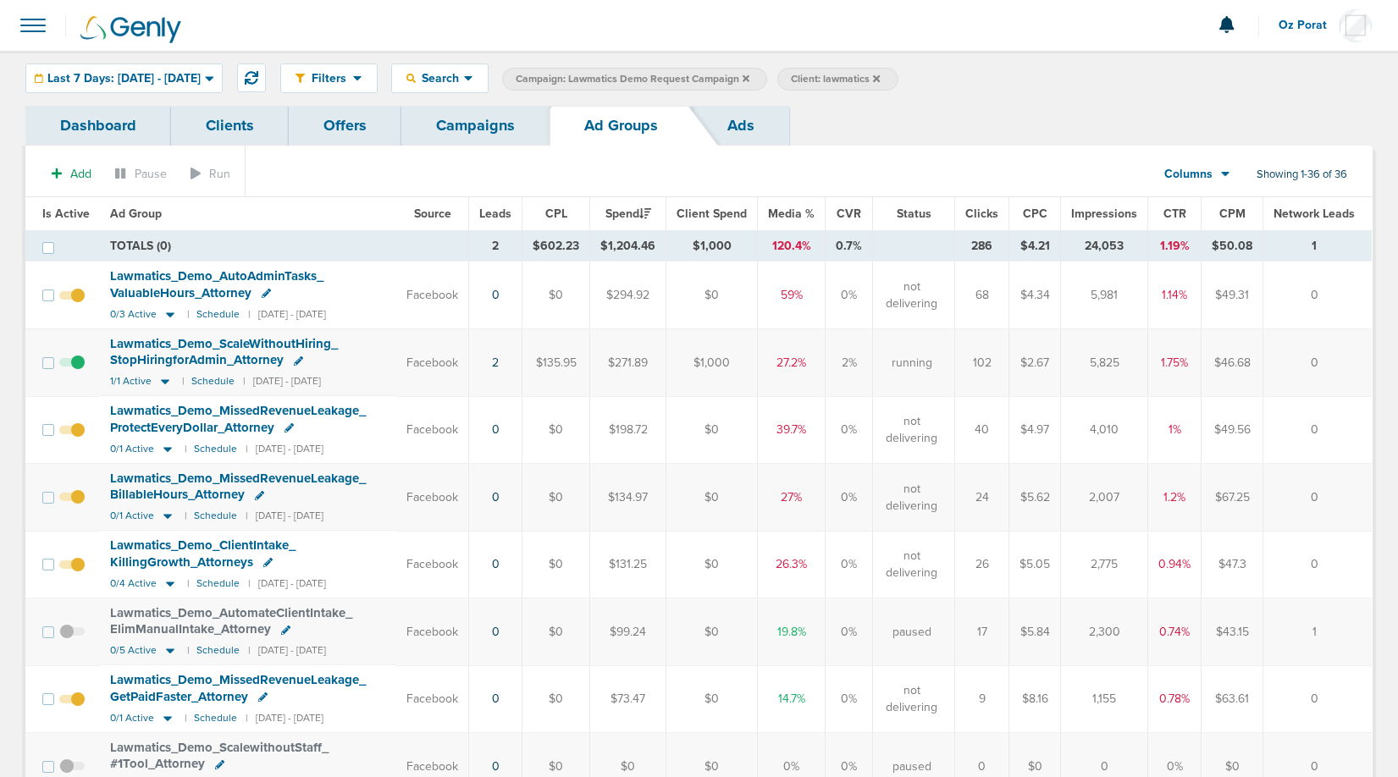
click at [465, 125] on link "Campaigns" at bounding box center [475, 126] width 148 height 40
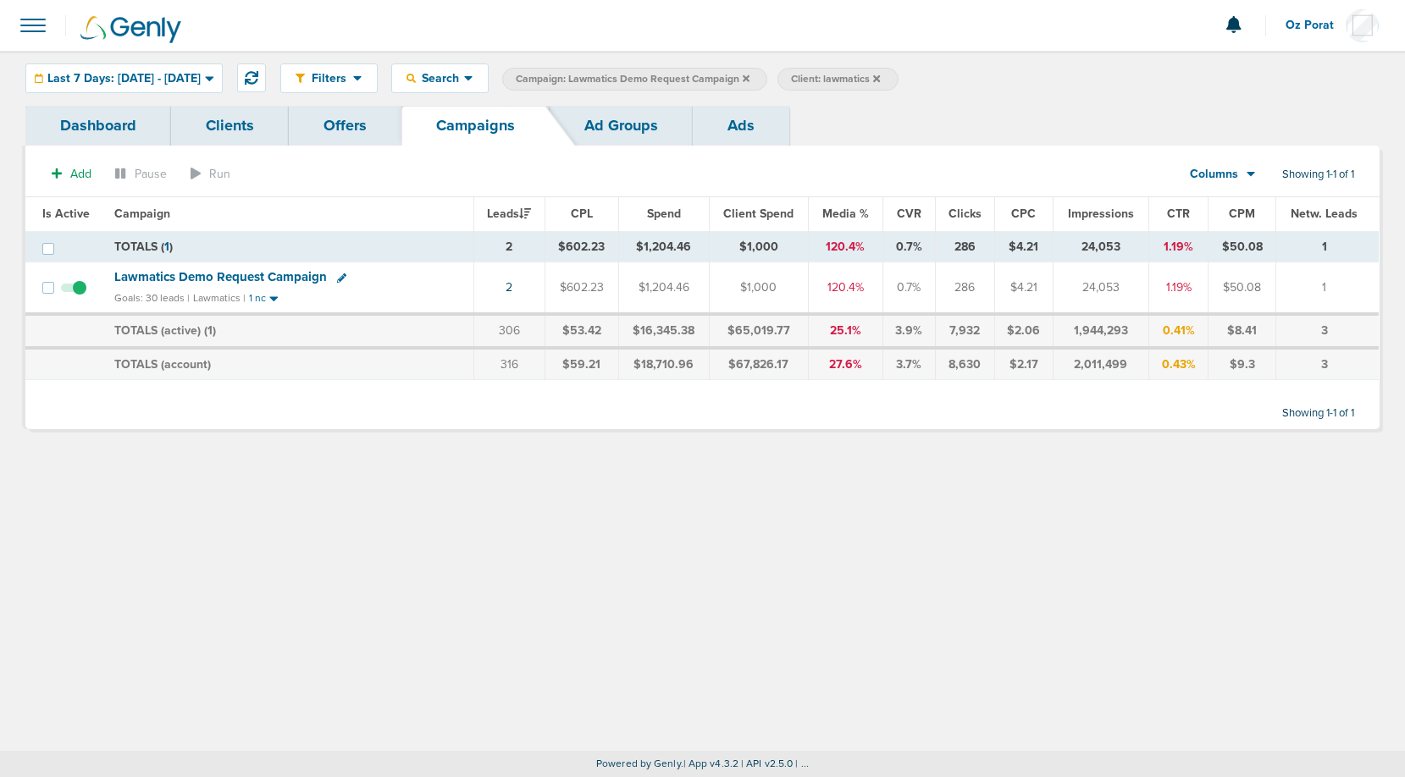
click at [749, 76] on icon at bounding box center [745, 78] width 7 height 7
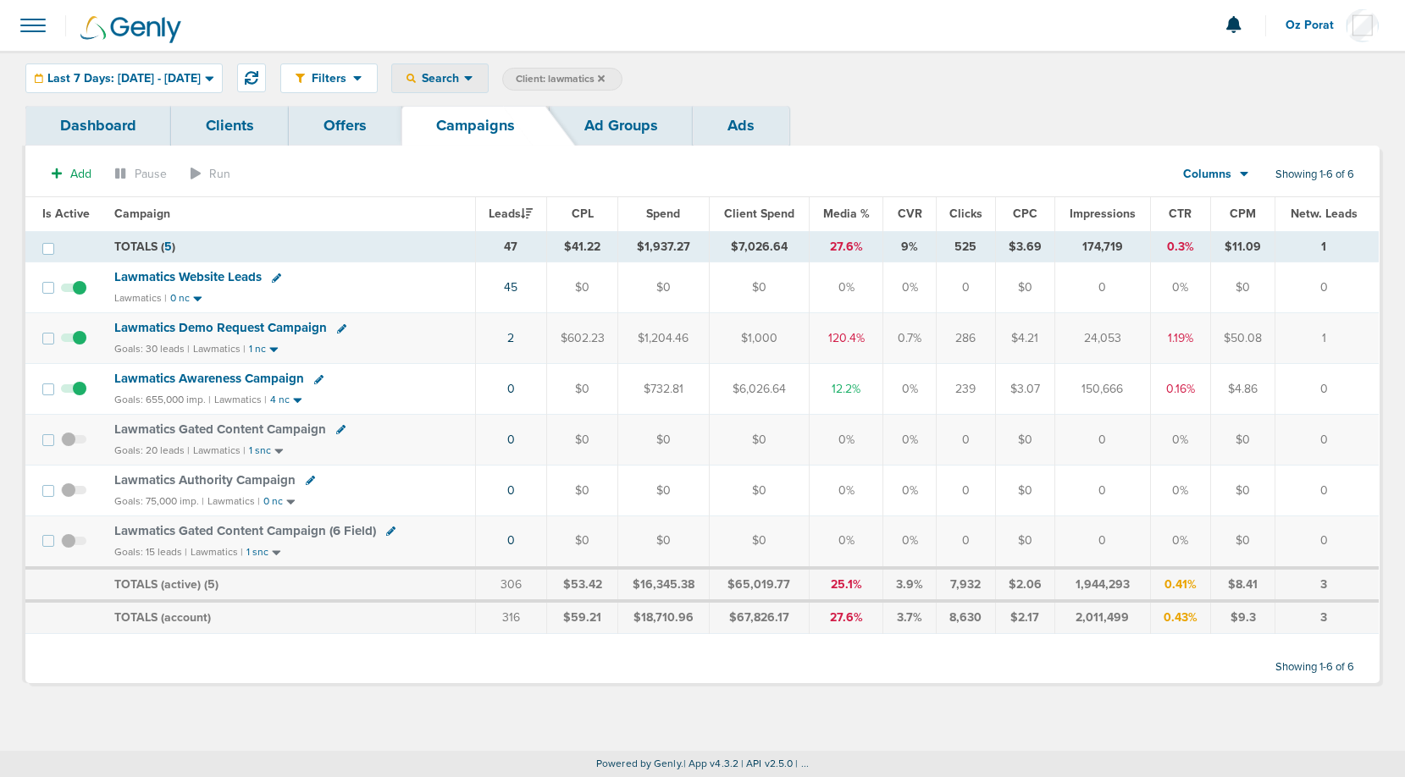
click at [464, 75] on span "Search" at bounding box center [440, 78] width 48 height 14
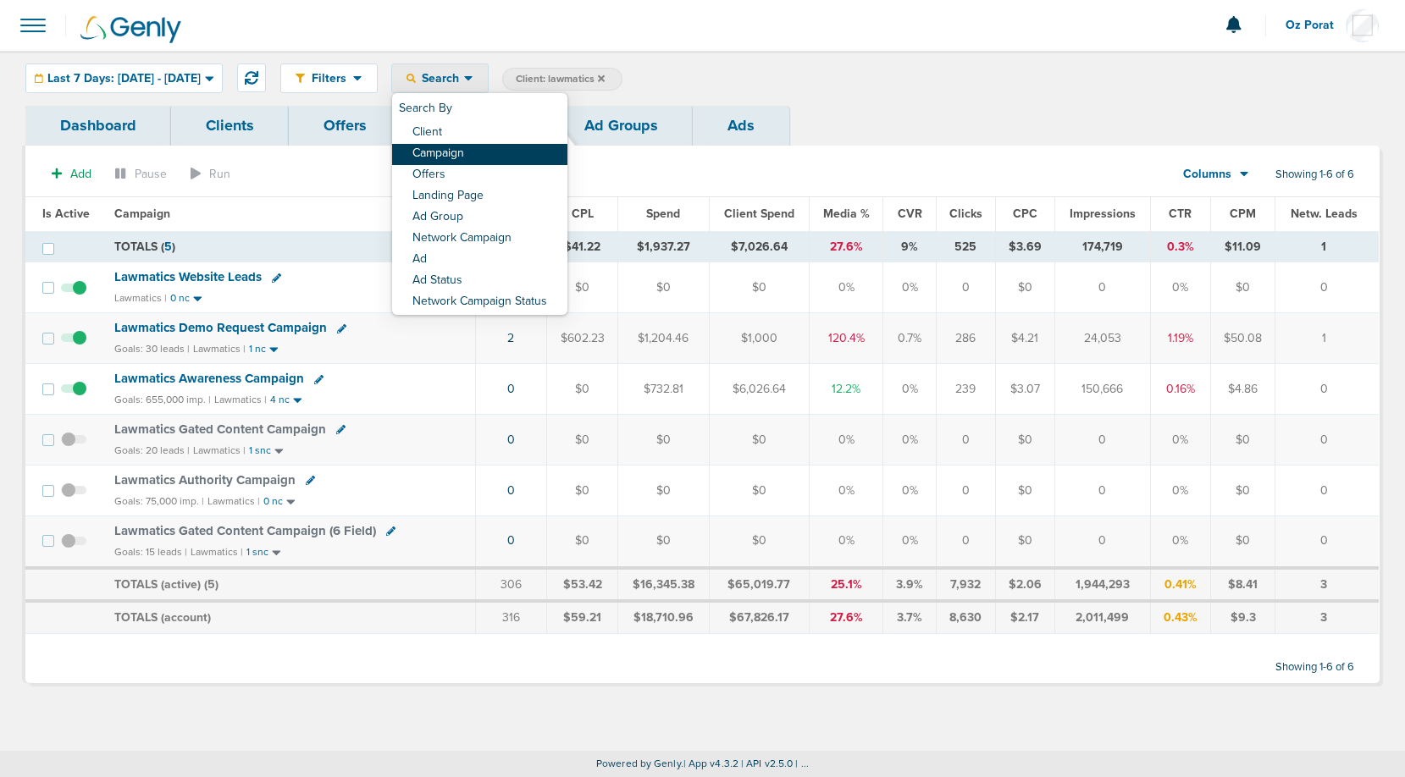
click at [508, 156] on link "Campaign" at bounding box center [479, 154] width 175 height 21
select select "cmpName"
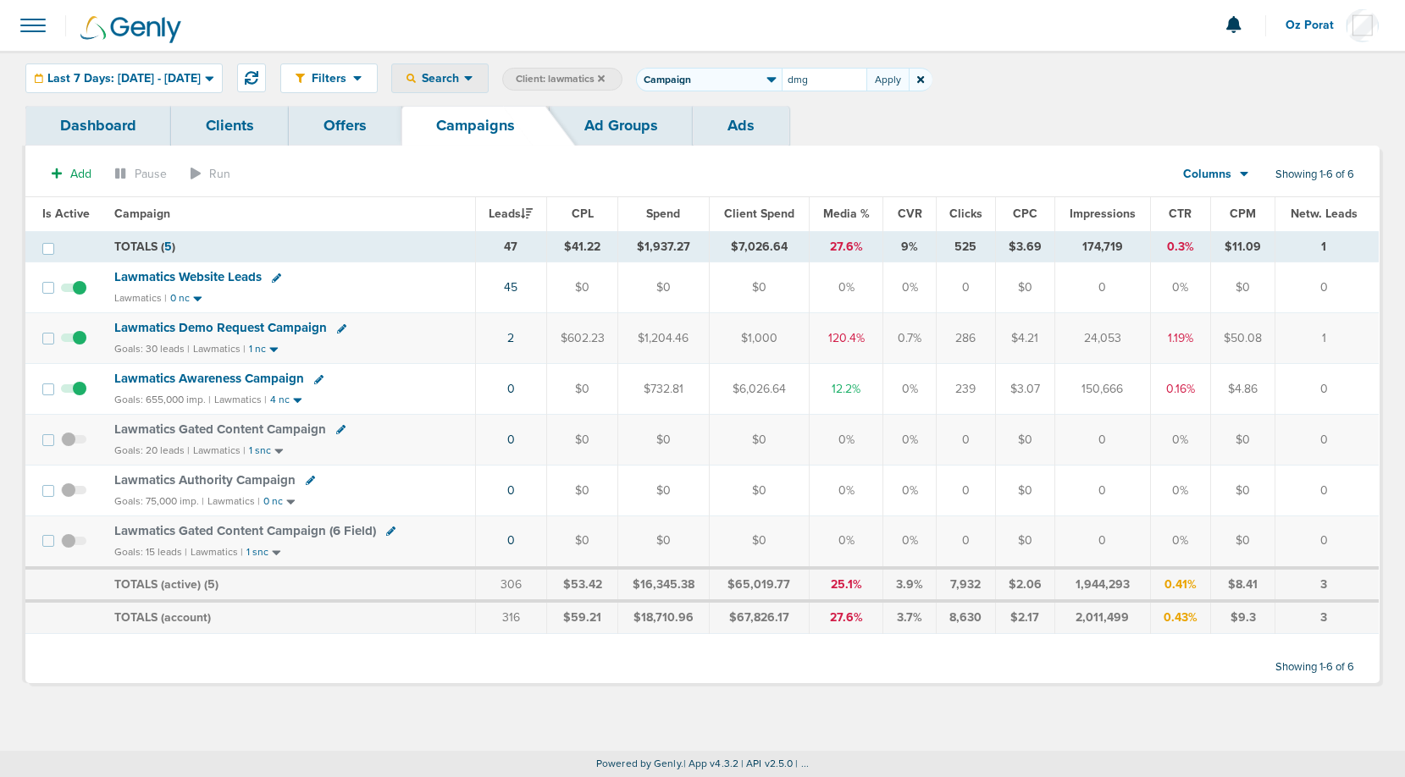
type input "dmg"
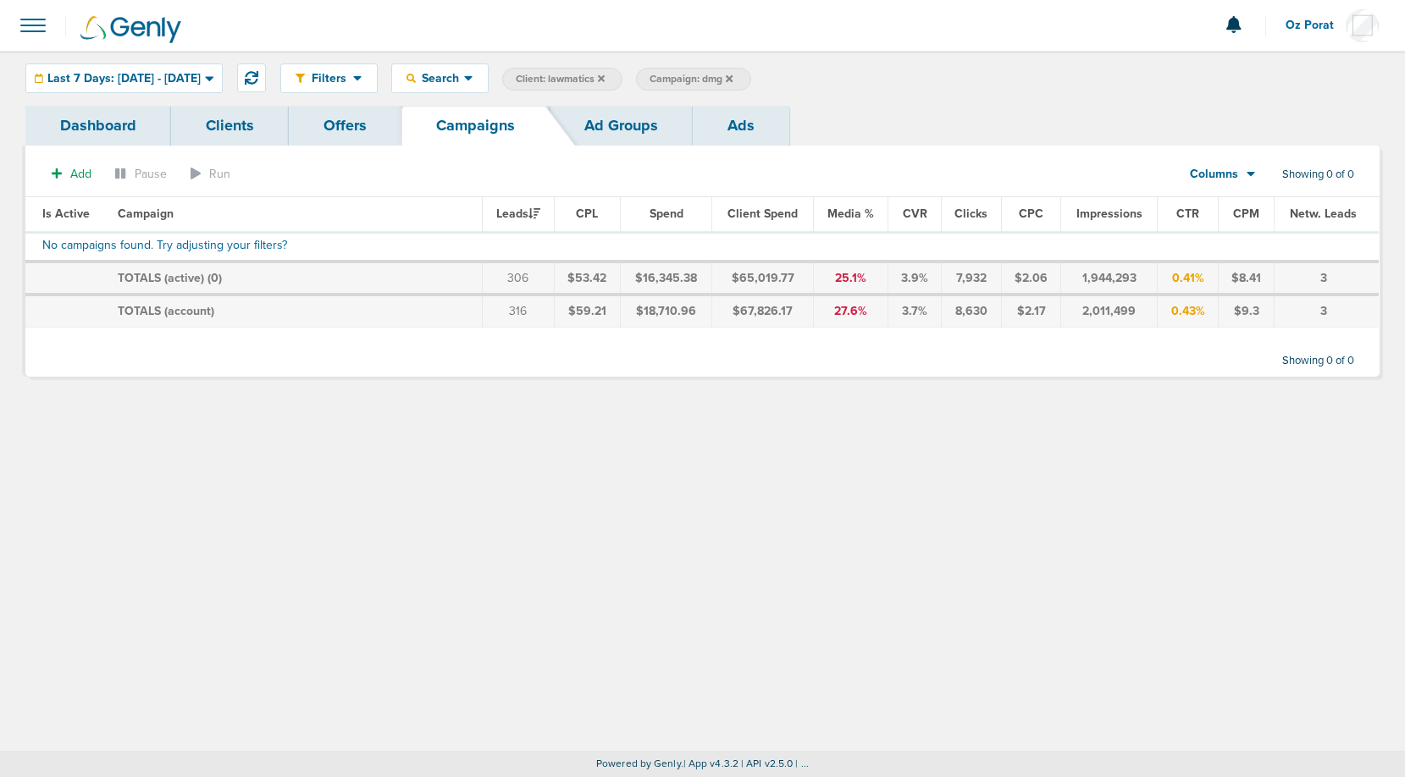
drag, startPoint x: 781, startPoint y: 80, endPoint x: 671, endPoint y: 101, distance: 112.8
click at [671, 101] on div "Filters Active Only Settings Status Active Inactive Objectives MQL SQL Traffic …" at bounding box center [702, 78] width 1405 height 55
click at [604, 82] on icon at bounding box center [601, 79] width 7 height 10
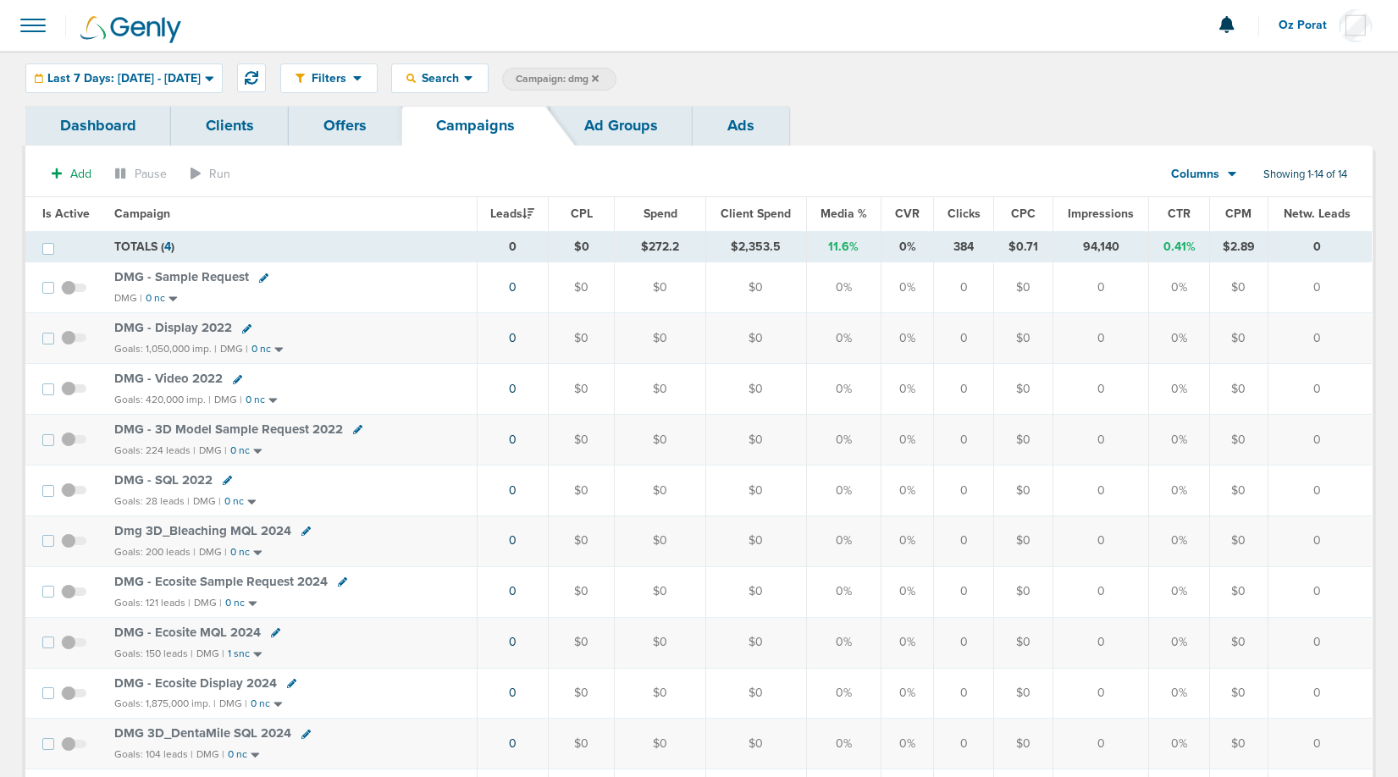
click at [769, 214] on span "Client Spend" at bounding box center [755, 214] width 70 height 14
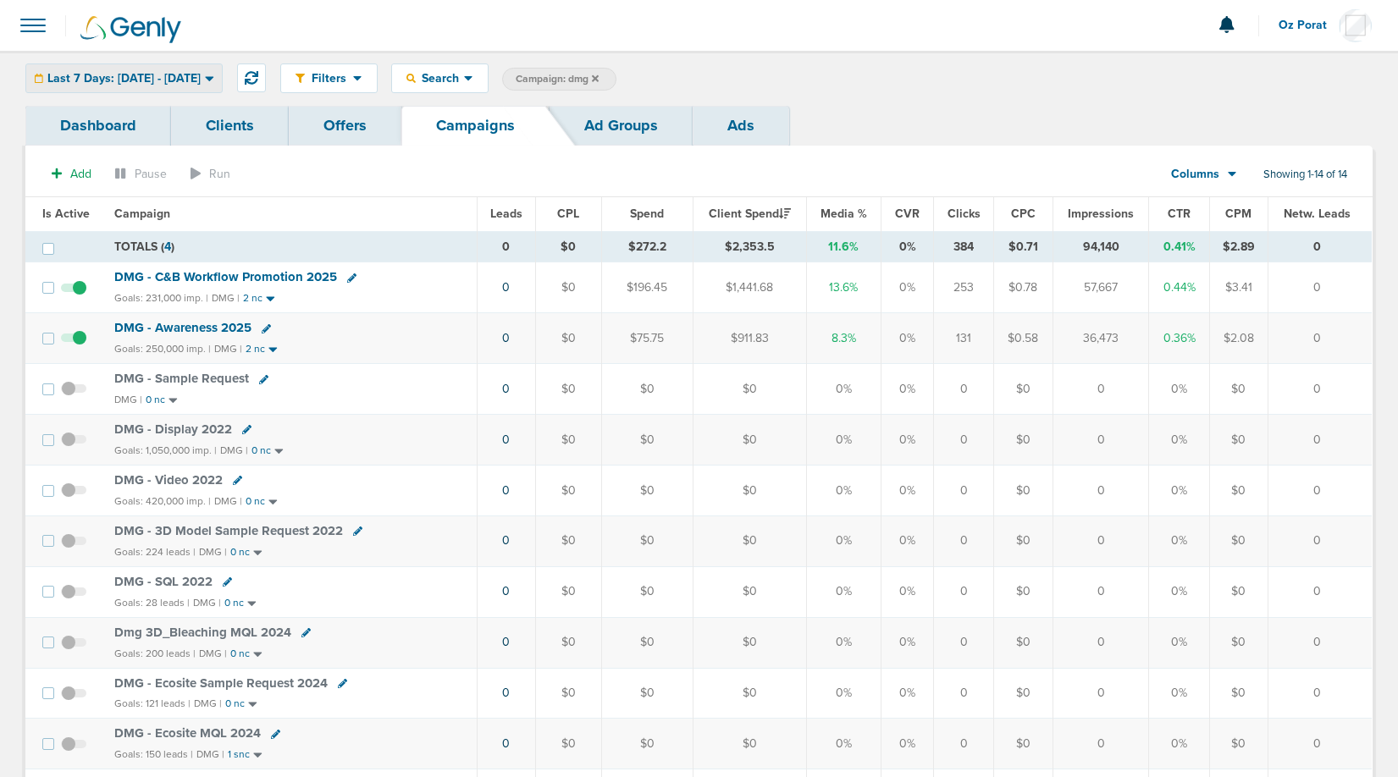
click at [146, 78] on span "Last 7 Days: [DATE] - [DATE]" at bounding box center [123, 79] width 153 height 12
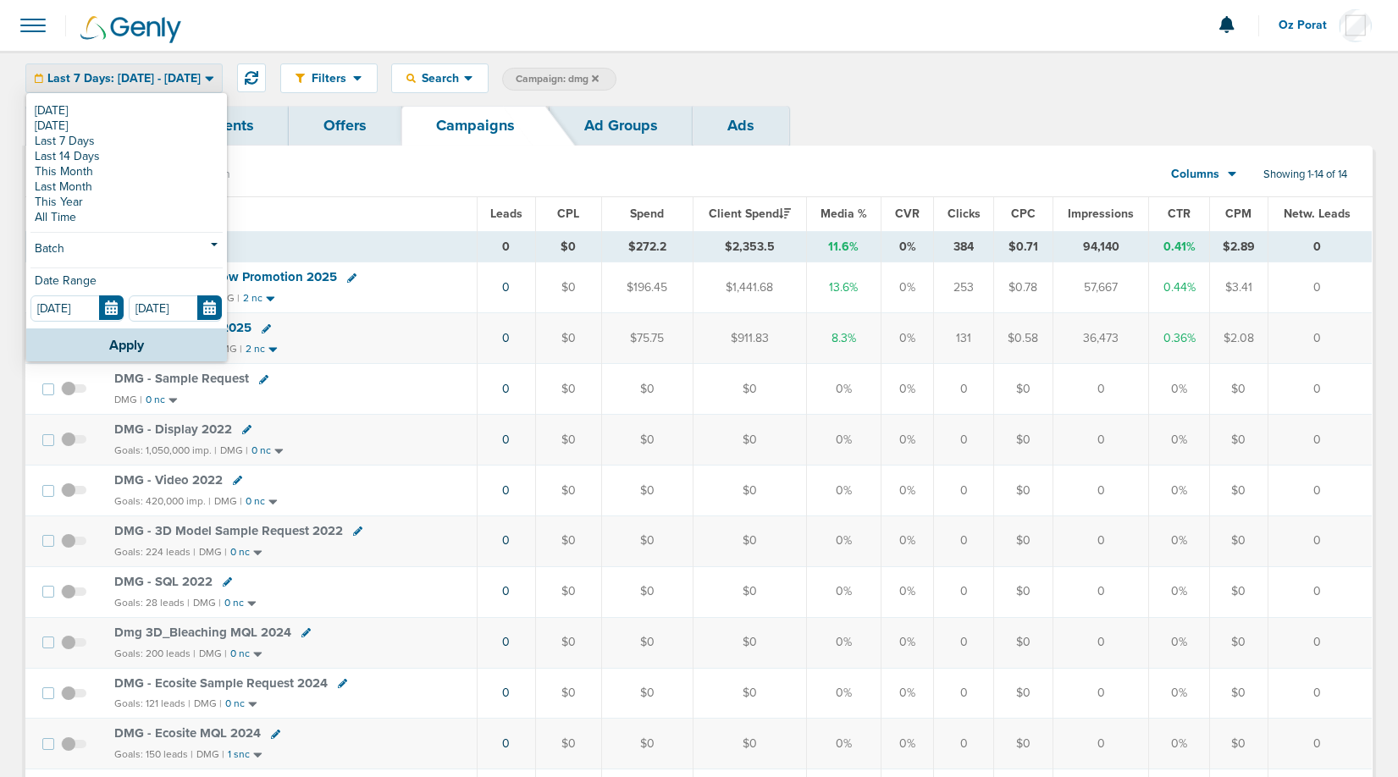
click at [76, 108] on link "[DATE]" at bounding box center [126, 110] width 192 height 15
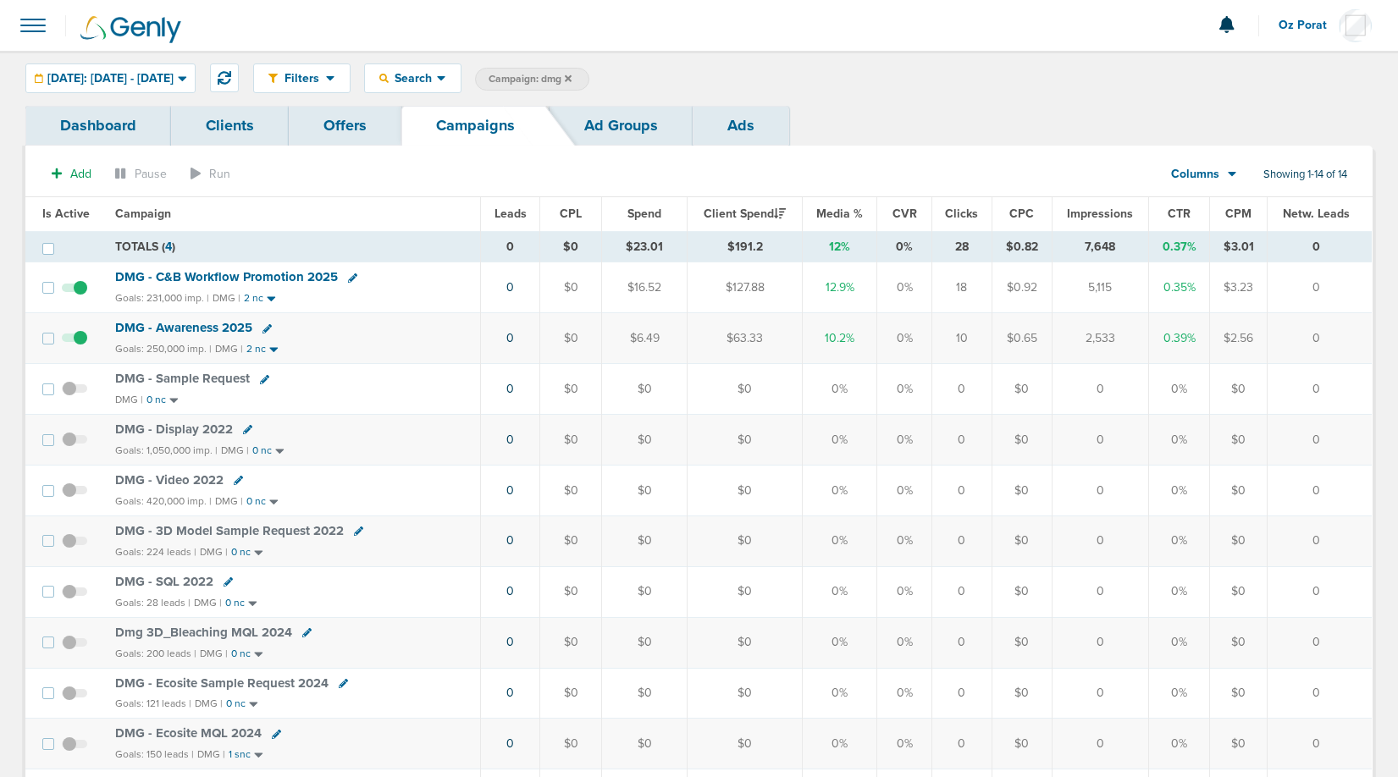
click at [571, 75] on icon at bounding box center [568, 79] width 7 height 10
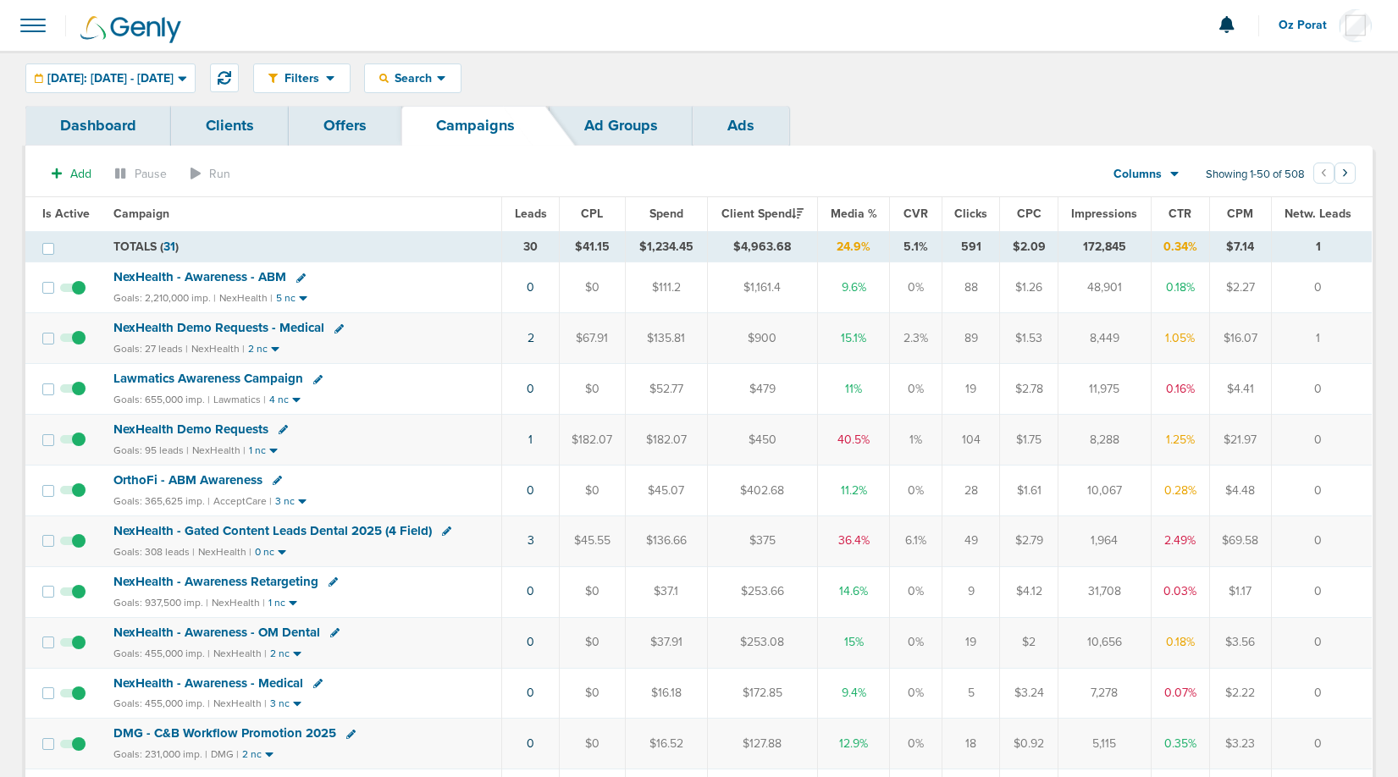
click at [529, 217] on span "Leads" at bounding box center [531, 214] width 32 height 14
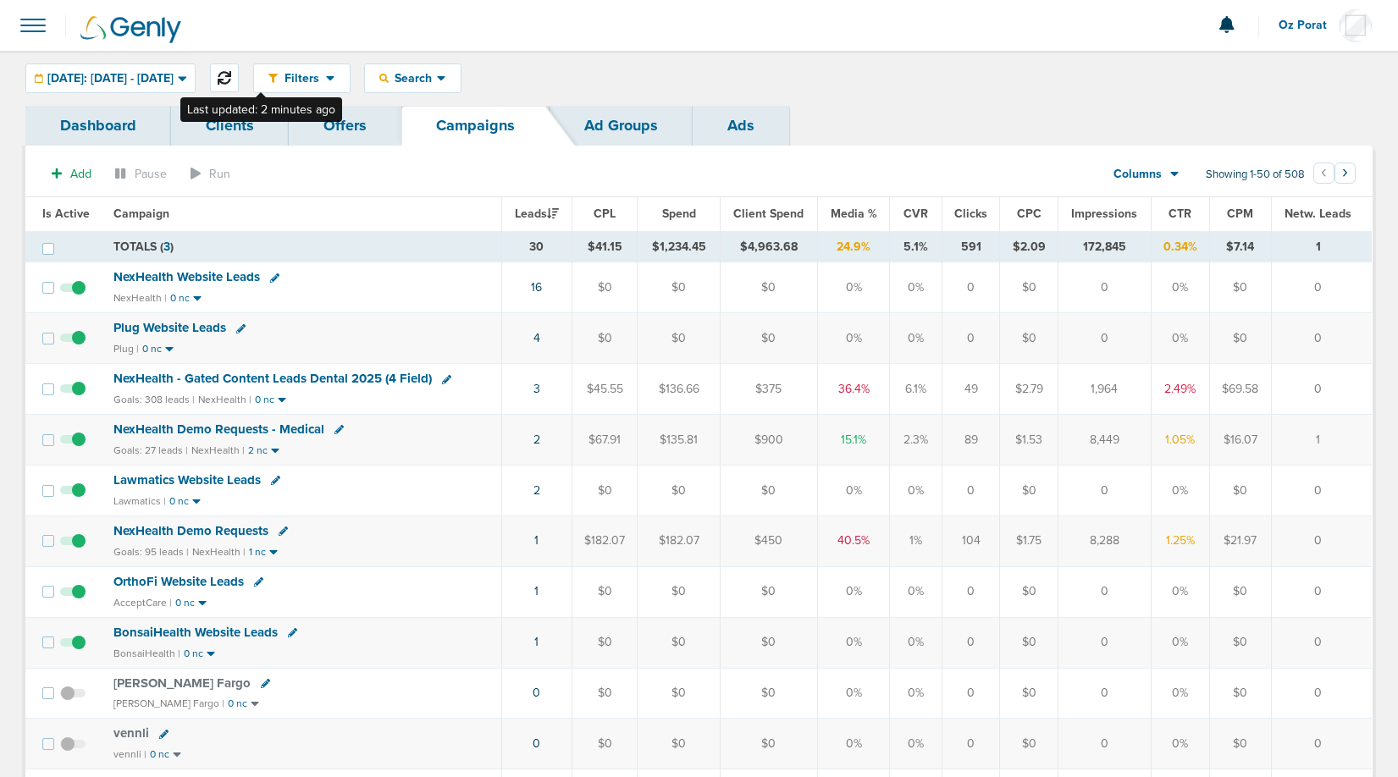
click at [231, 72] on icon at bounding box center [225, 78] width 14 height 14
click at [461, 87] on div "Search" at bounding box center [413, 78] width 96 height 28
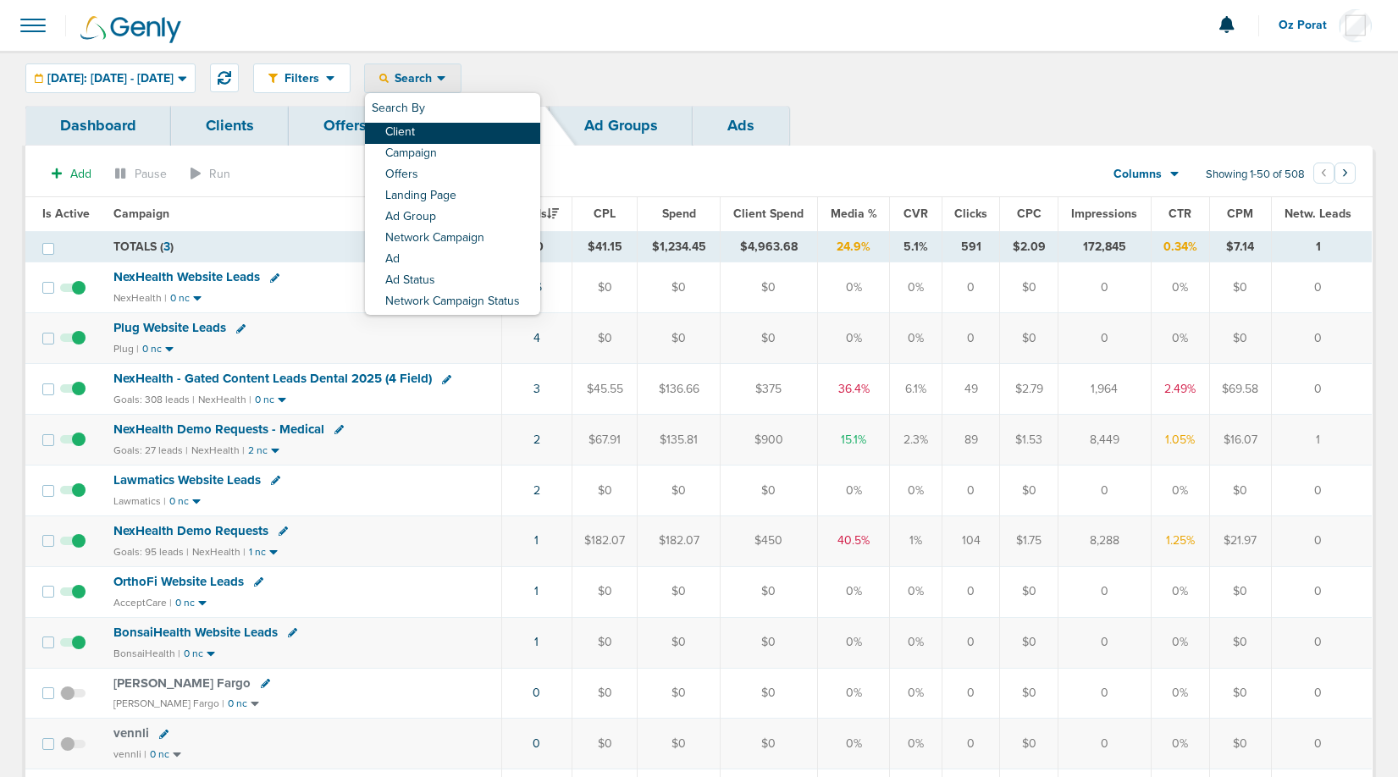
click at [468, 124] on link "Client" at bounding box center [452, 133] width 175 height 21
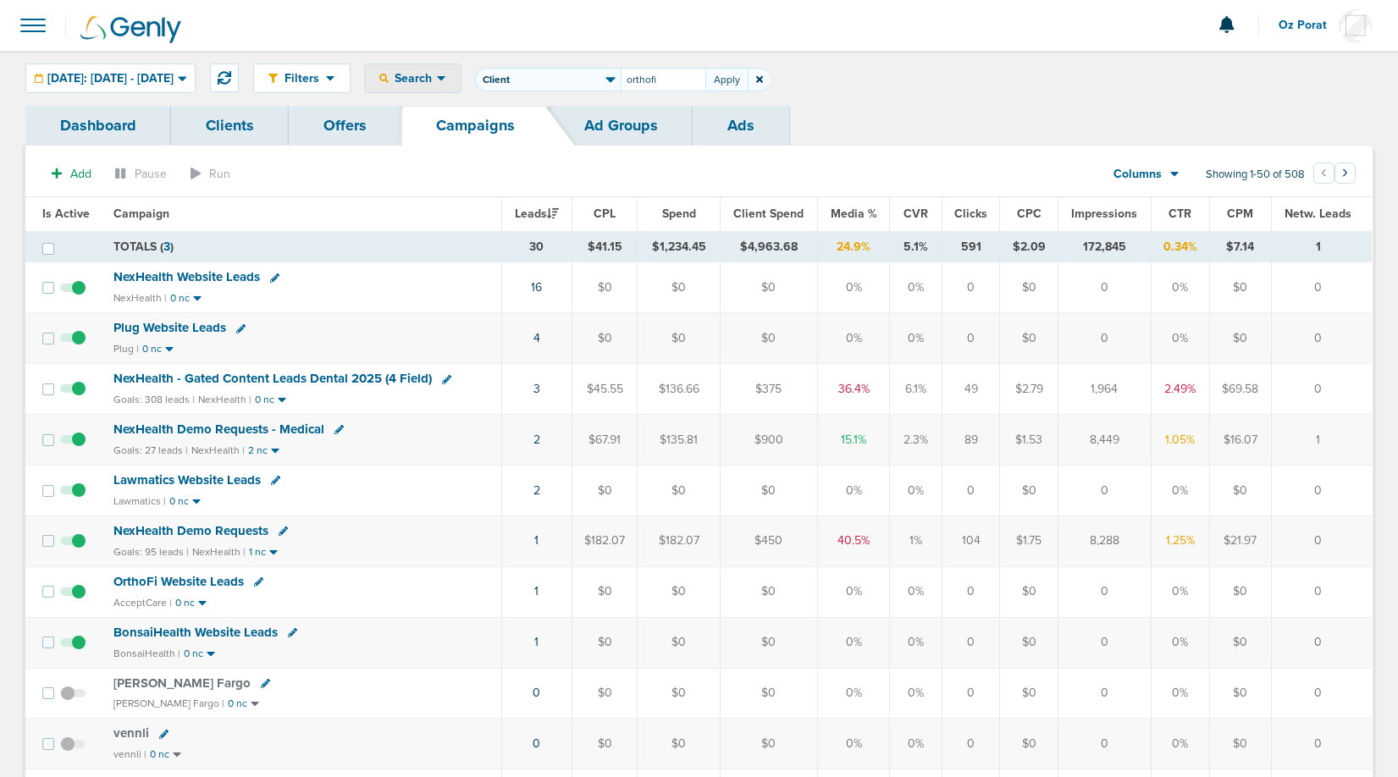
type input "orthofi"
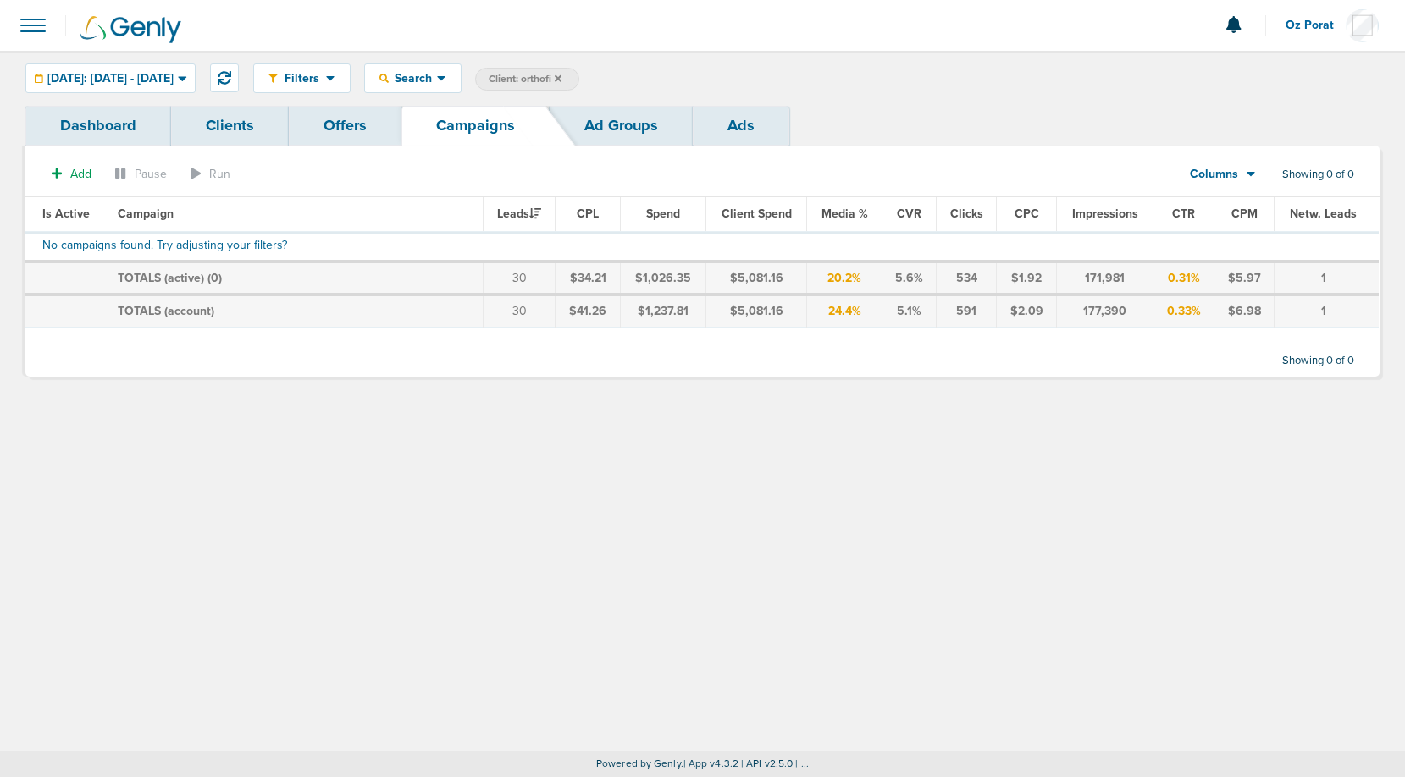
click at [561, 84] on span "Client: orthofi" at bounding box center [524, 79] width 73 height 14
click at [679, 86] on input "orthofi" at bounding box center [663, 80] width 85 height 24
type input "accept"
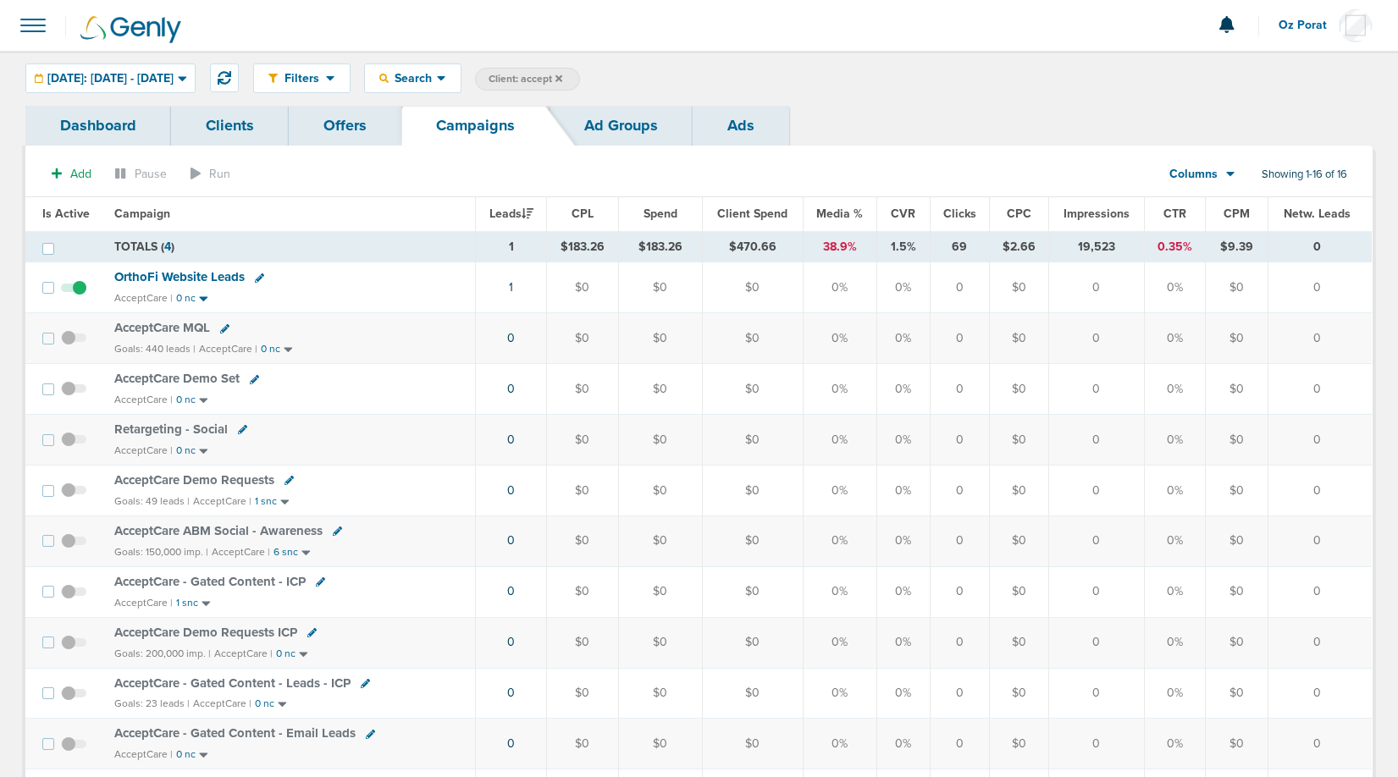
click at [127, 61] on div "Filters Active Only Settings Status Active Inactive Objectives MQL SQL Traffic …" at bounding box center [699, 78] width 1398 height 55
click at [127, 75] on span "[DATE]: [DATE] - [DATE]" at bounding box center [110, 79] width 126 height 12
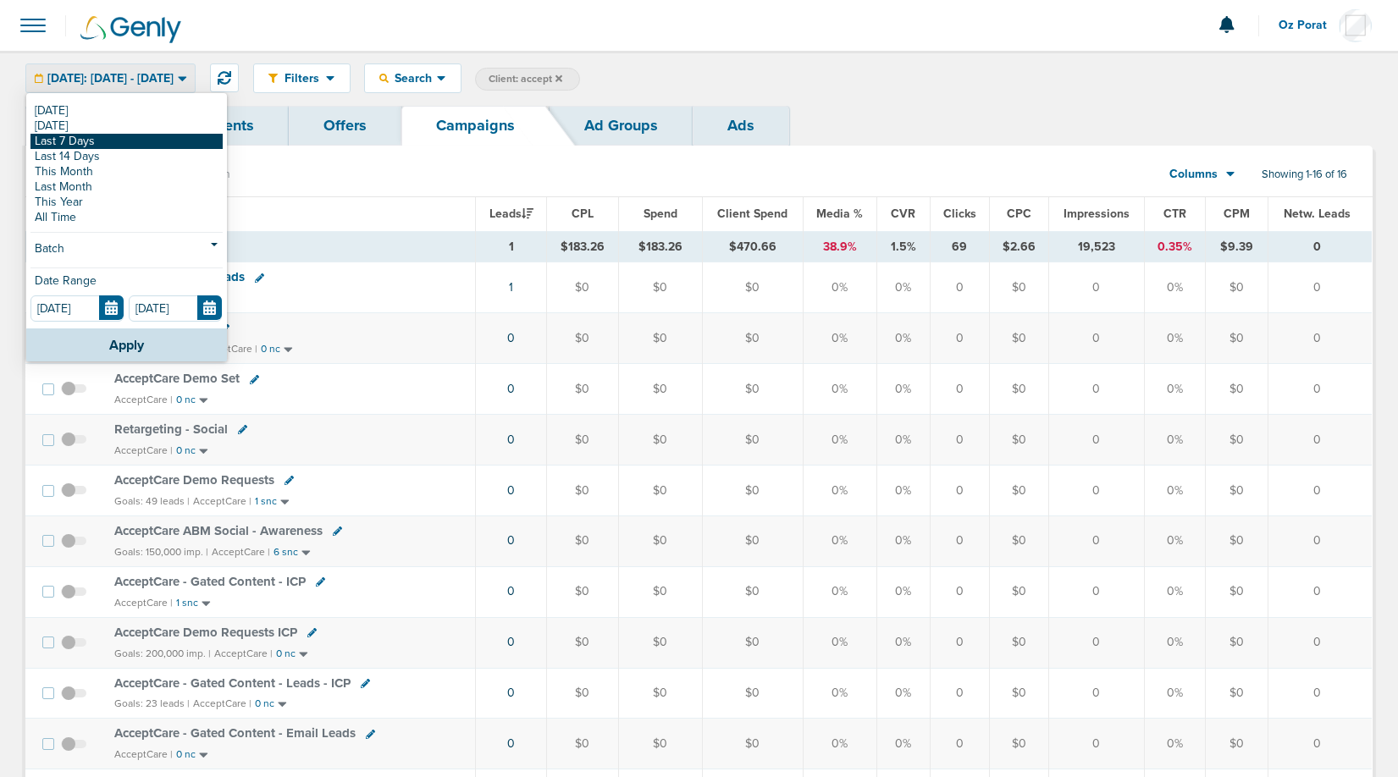
click at [102, 145] on link "Last 7 Days" at bounding box center [126, 141] width 192 height 15
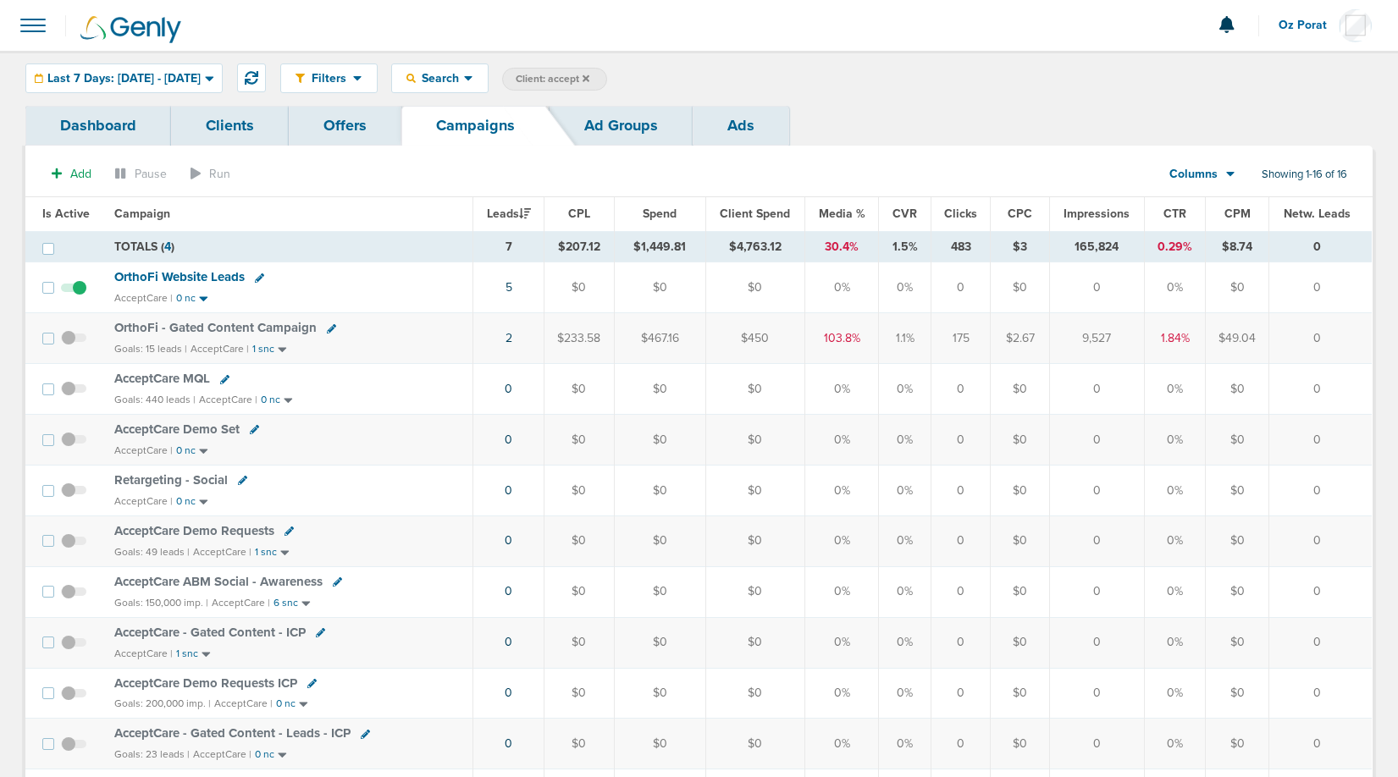
click at [752, 224] on th "Client Spend" at bounding box center [755, 214] width 100 height 34
click at [757, 212] on span "Client Spend" at bounding box center [755, 214] width 70 height 14
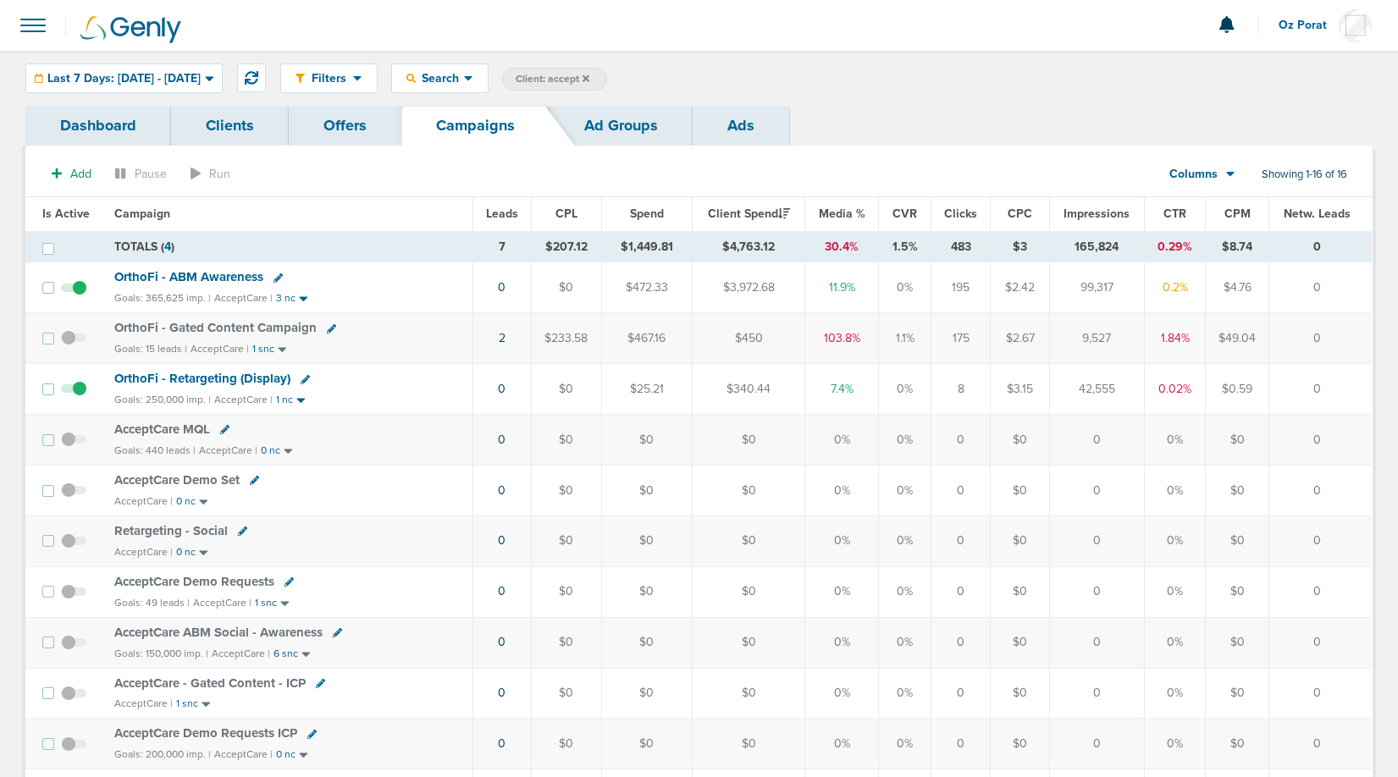
click at [651, 214] on span "Spend" at bounding box center [647, 214] width 34 height 14
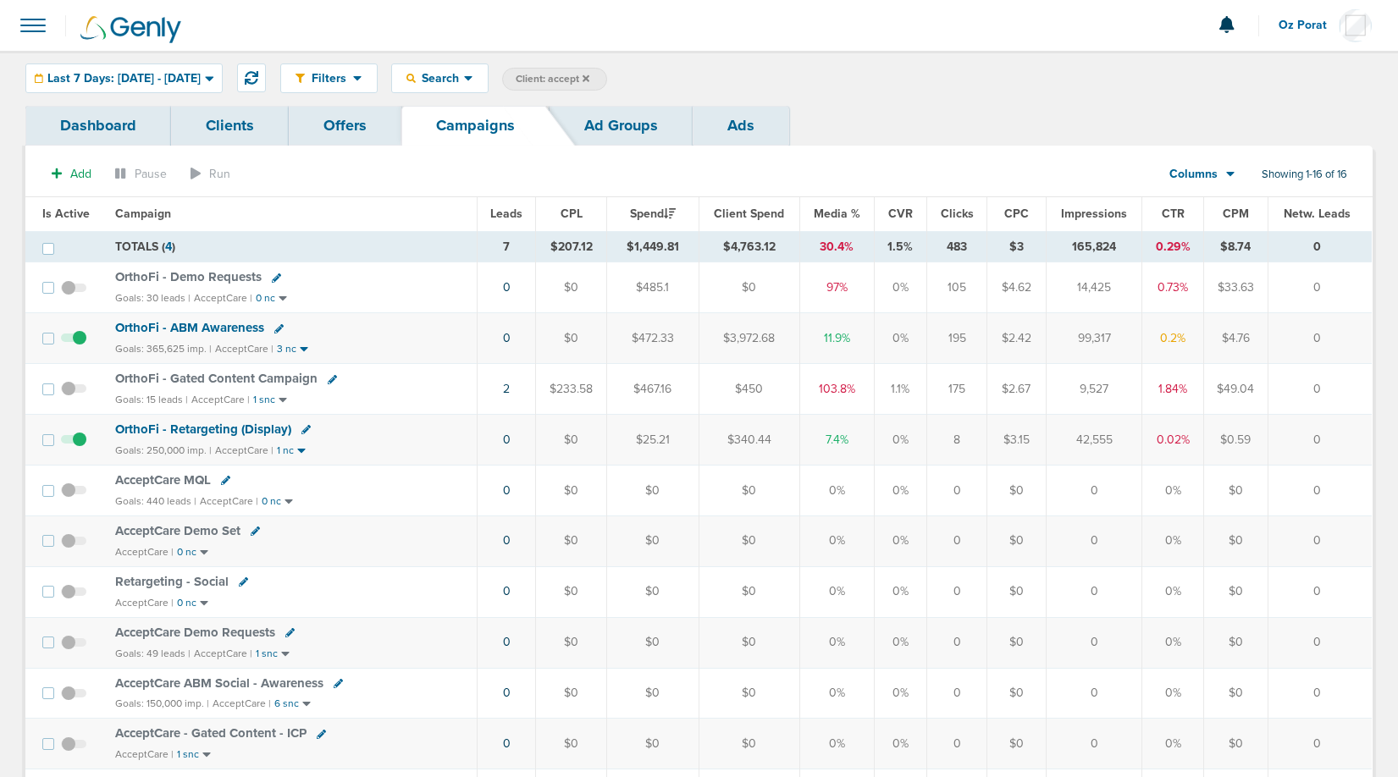
drag, startPoint x: 641, startPoint y: 290, endPoint x: 685, endPoint y: 290, distance: 44.0
click at [685, 290] on td "$485.1" at bounding box center [652, 287] width 92 height 51
click at [960, 289] on td "105" at bounding box center [956, 287] width 59 height 51
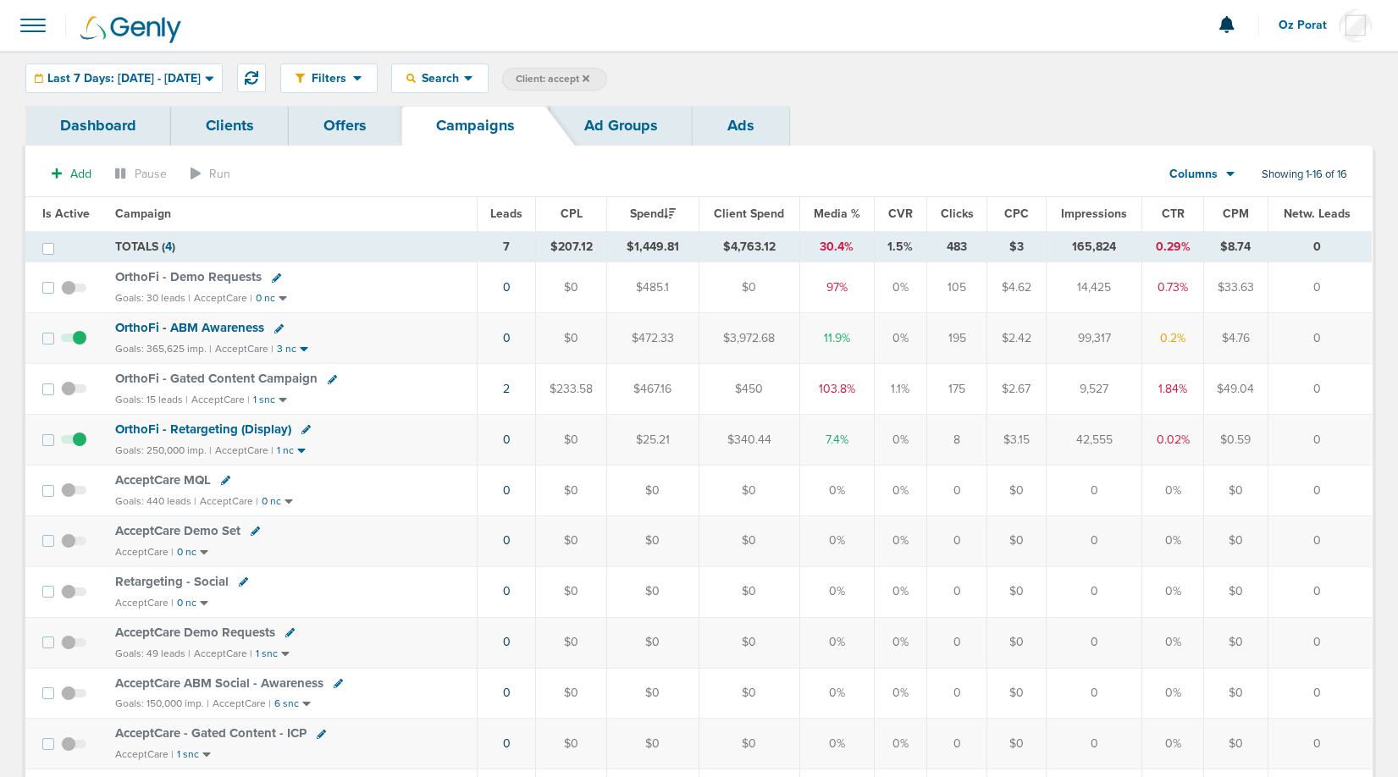
click at [200, 272] on span "OrthoFi - Demo Requests" at bounding box center [188, 276] width 146 height 15
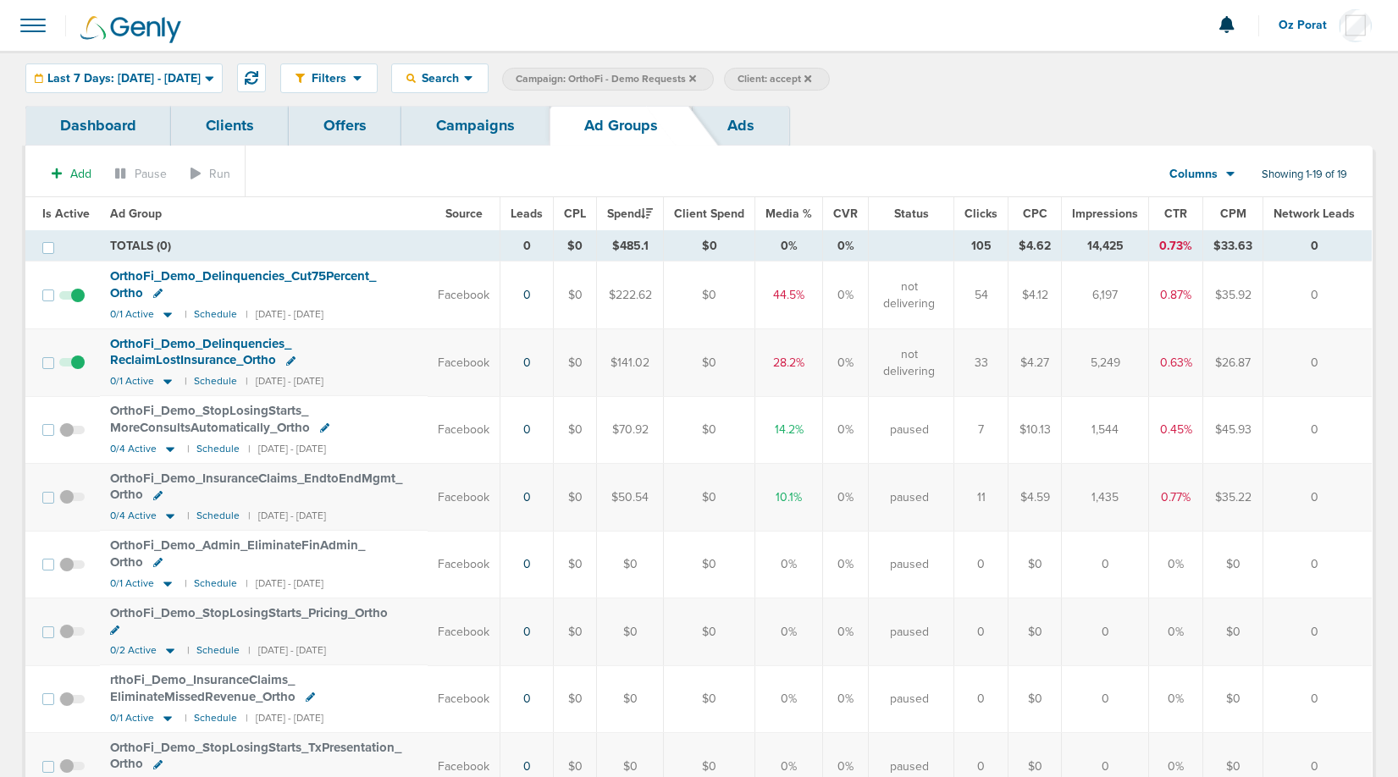
click at [229, 273] on span "OrthoFi_ Demo_ Delinquencies_ Cut75Percent_ Ortho" at bounding box center [243, 284] width 266 height 32
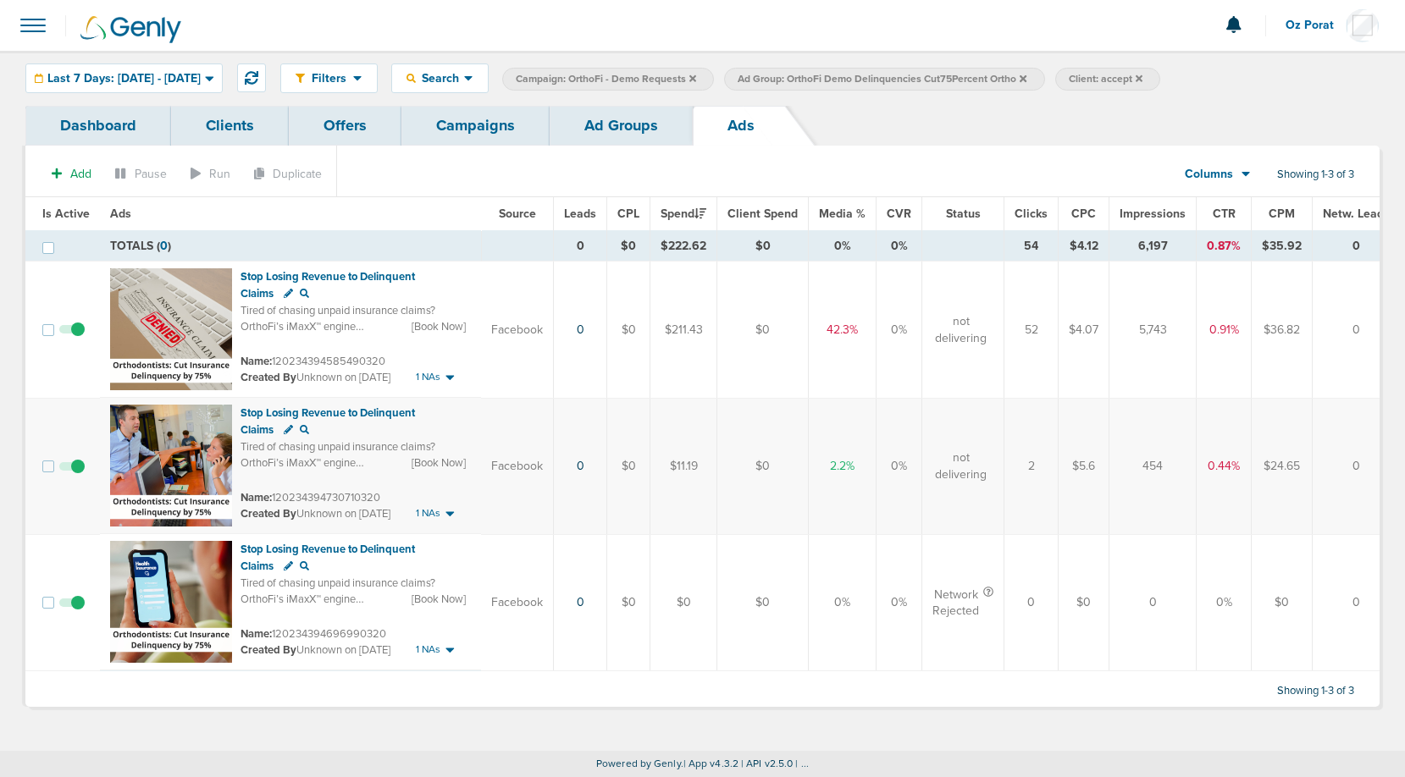
click at [604, 130] on link "Ad Groups" at bounding box center [620, 126] width 143 height 40
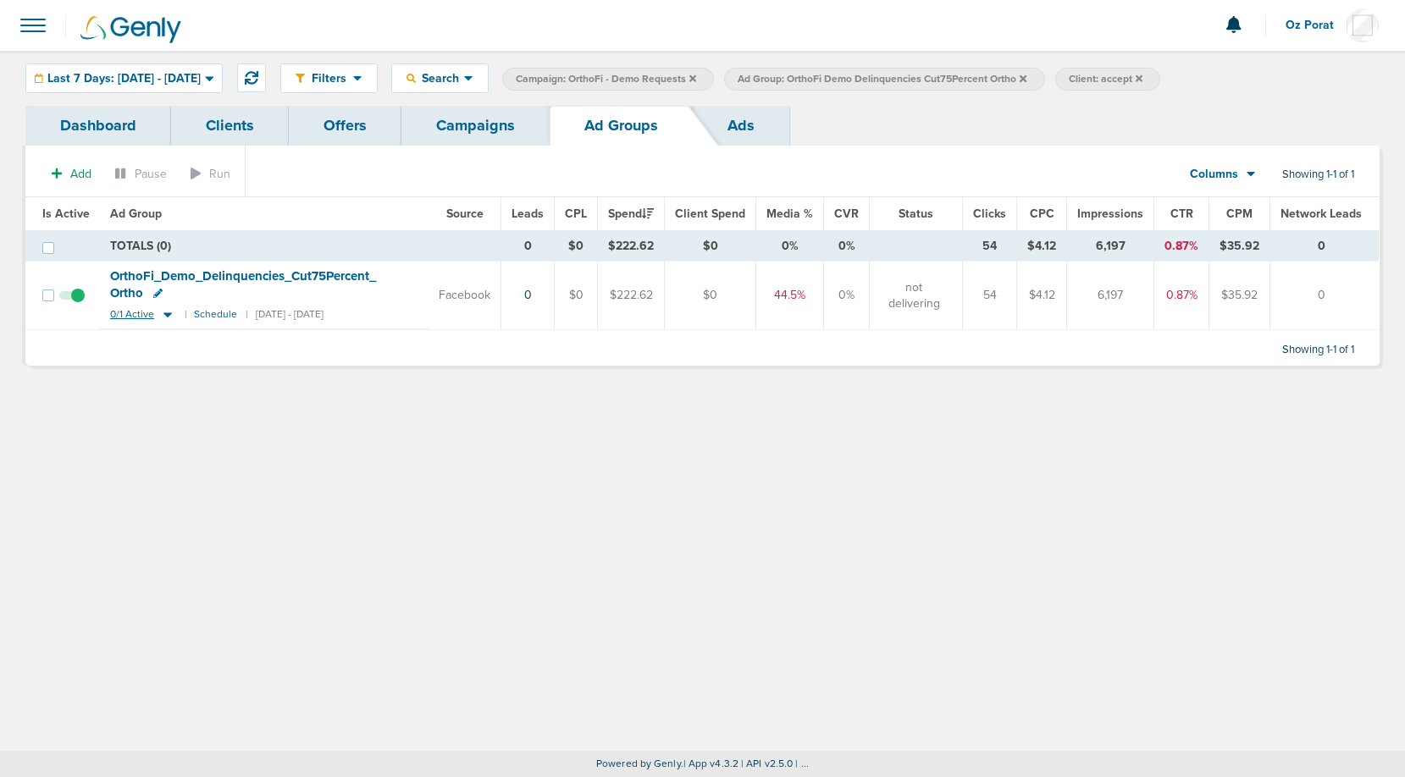
click at [130, 317] on span "0/1 Active" at bounding box center [132, 314] width 44 height 13
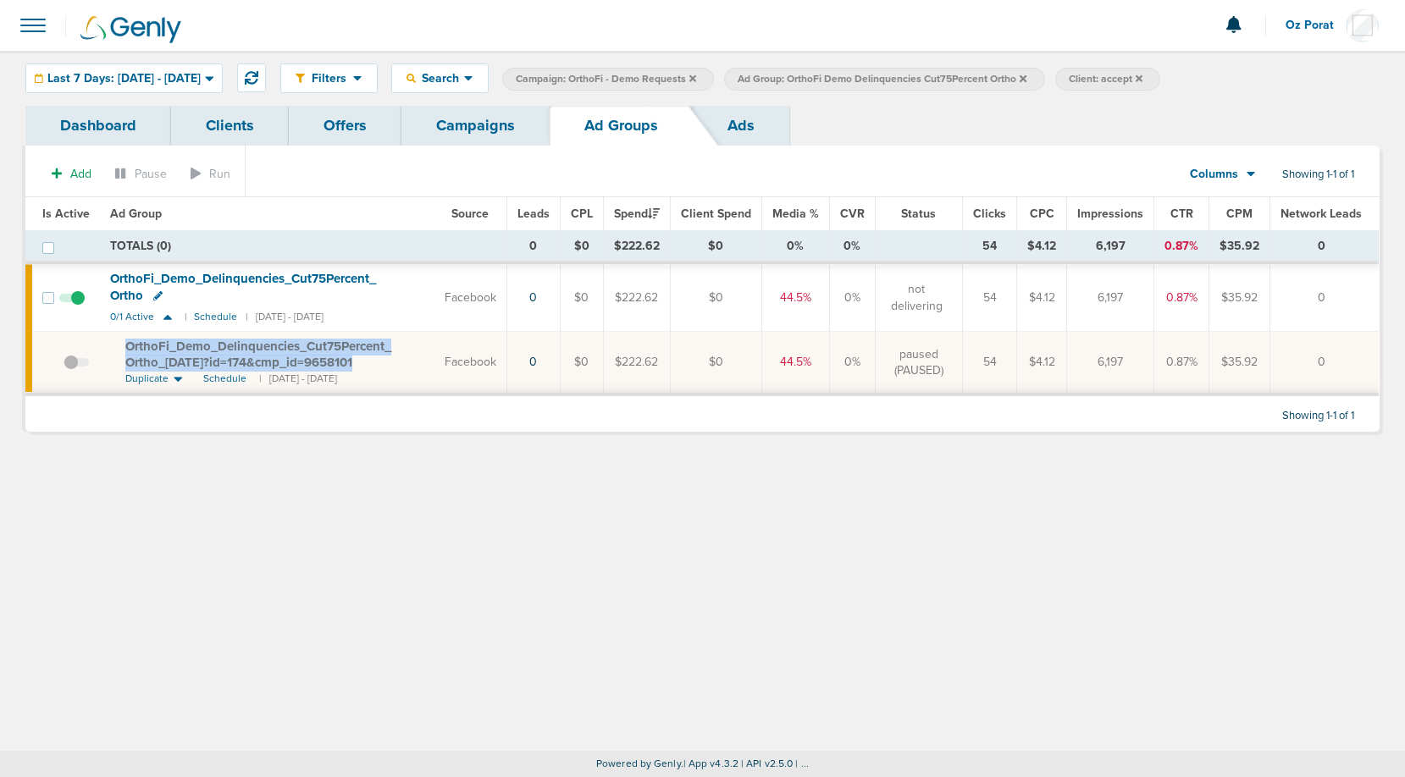
drag, startPoint x: 117, startPoint y: 350, endPoint x: 328, endPoint y: 367, distance: 212.3
click at [328, 367] on td "OrthoFi_ Demo_ Delinquencies_ Cut75Percent_ Ortho_ [DATE]?id=174&cmp_ id=965810…" at bounding box center [267, 363] width 334 height 63
copy span "OrthoFi_ Demo_ Delinquencies_ Cut75Percent_ Ortho_ [DATE]?id=174&cmp_ id=9658101"
